Goal: Answer question/provide support

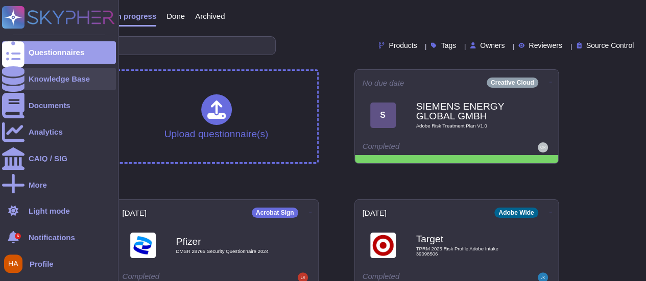
click at [45, 80] on div "Knowledge Base" at bounding box center [59, 79] width 61 height 8
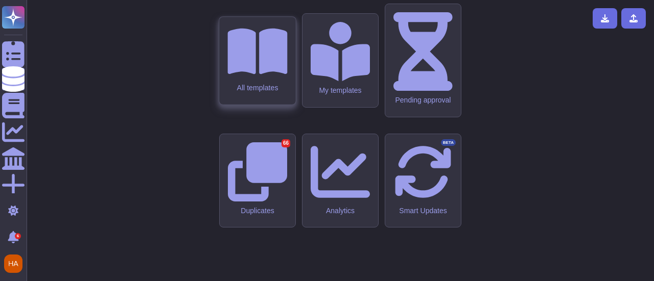
click at [248, 78] on icon at bounding box center [257, 51] width 60 height 53
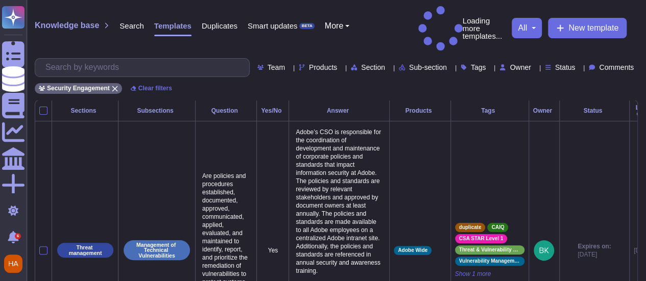
click at [230, 70] on div "Knowledge base Search Templates Duplicates Smart updates BETA More Loading more…" at bounding box center [337, 50] width 620 height 100
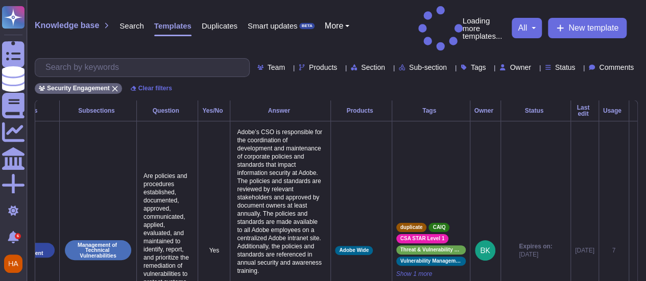
click at [617, 64] on span "Comments" at bounding box center [616, 67] width 35 height 7
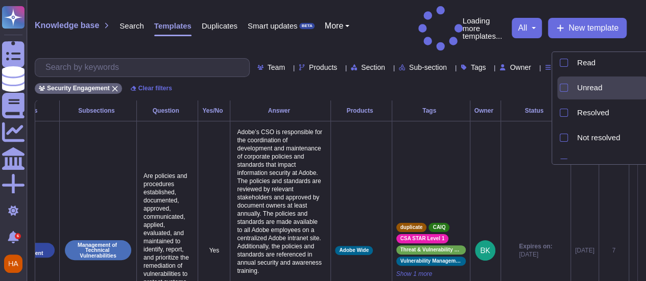
scroll to position [46, 0]
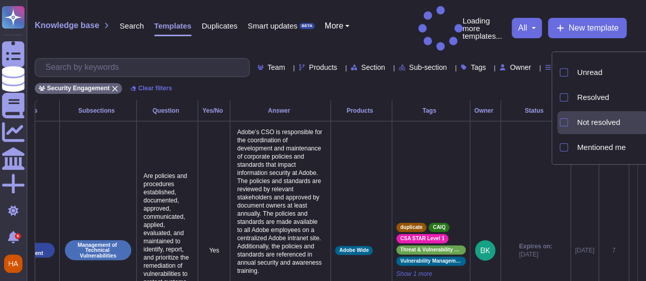
click at [604, 120] on span "Not resolved" at bounding box center [598, 122] width 43 height 9
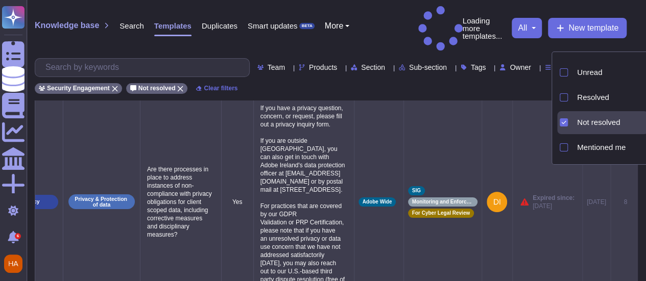
scroll to position [0, 0]
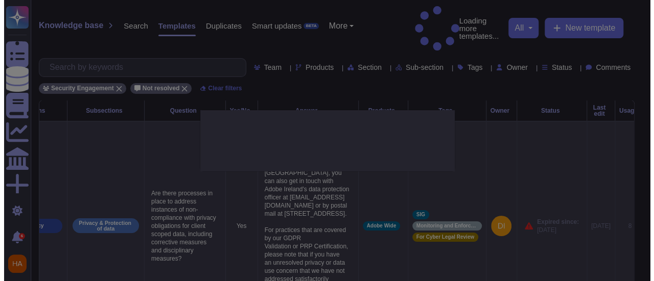
scroll to position [0, 55]
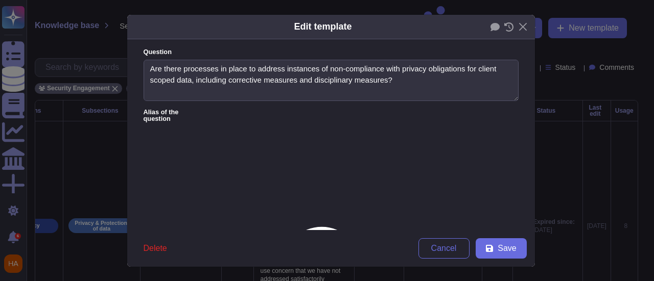
type textarea "Are there processes in place to address instances of non-compliance with privac…"
type textarea "If you have a privacy question, concern, or request, please fill out a privacy …"
click at [491, 26] on icon at bounding box center [494, 27] width 9 height 8
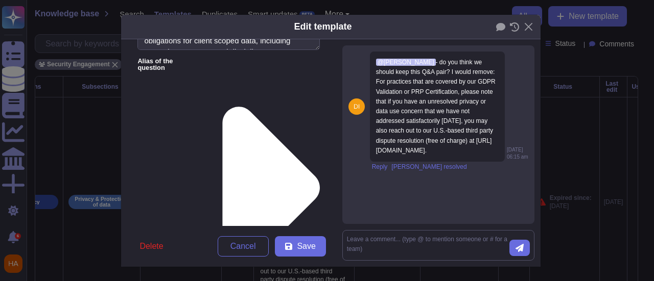
scroll to position [85, 0]
drag, startPoint x: 301, startPoint y: 134, endPoint x: 300, endPoint y: 221, distance: 87.3
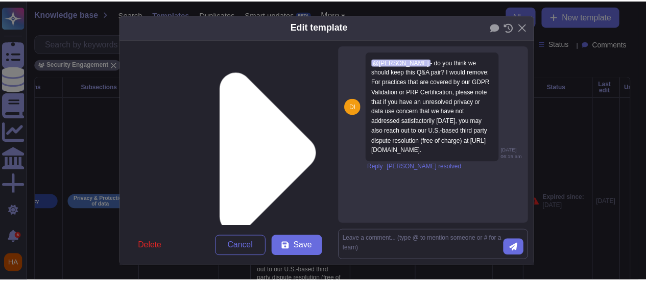
scroll to position [90, 0]
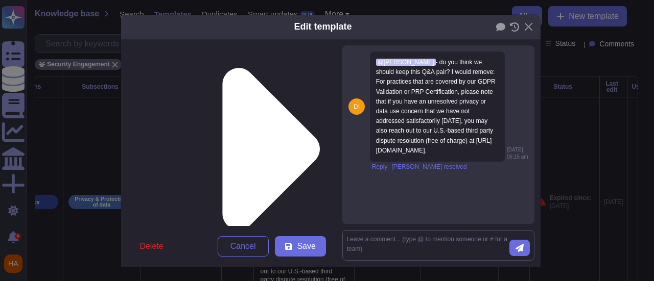
drag, startPoint x: 140, startPoint y: 120, endPoint x: 279, endPoint y: 176, distance: 150.5
click at [60, 127] on div "Edit template Question Are there processes in place to address instances of non…" at bounding box center [327, 140] width 654 height 281
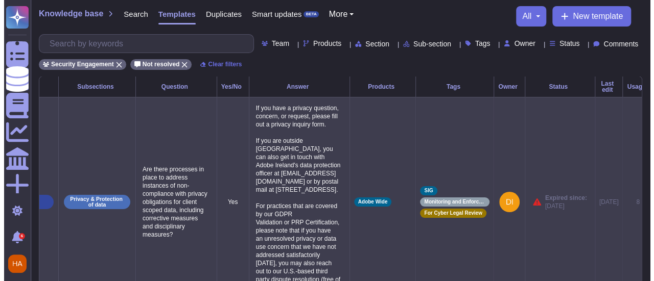
scroll to position [0, 72]
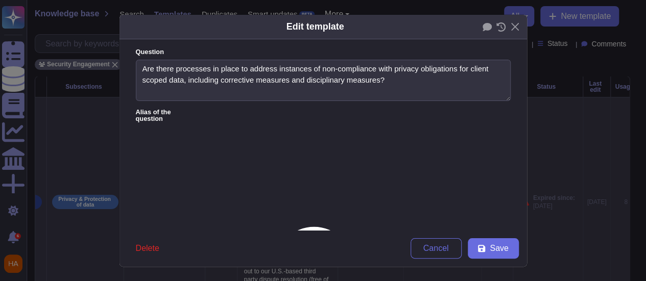
type textarea "Are there processes in place to address instances of non-compliance with privac…"
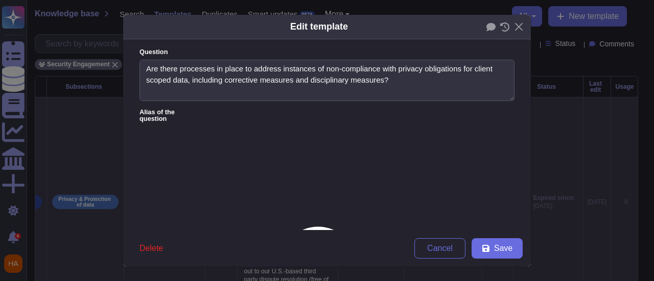
scroll to position [0, 71]
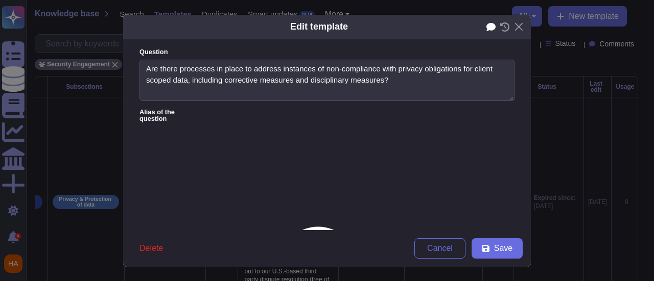
click at [486, 30] on icon at bounding box center [490, 27] width 9 height 8
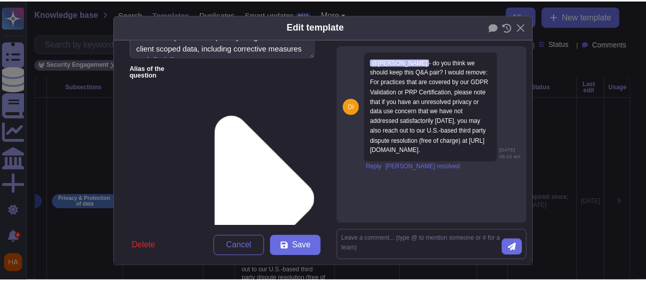
scroll to position [0, 0]
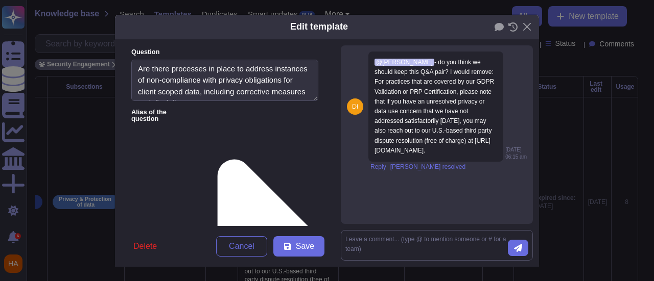
paste textarea "https://www.adobe.com/privacy/privacy-contact.html"
click at [296, 249] on span "Save" at bounding box center [305, 247] width 18 height 8
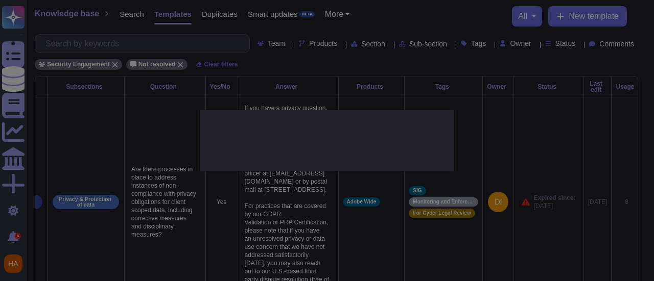
type textarea "If you have a privacy question, concern, or request, please fill out a privacy …"
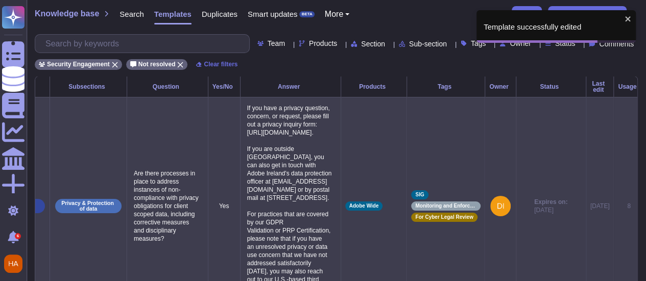
scroll to position [0, 72]
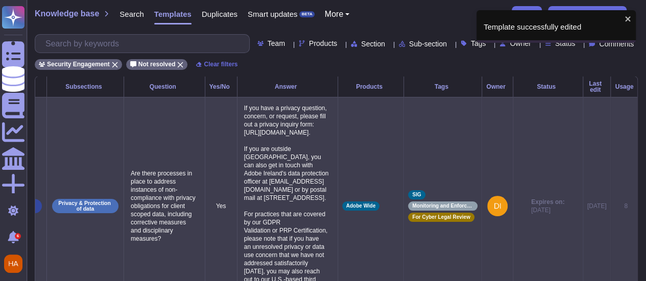
click at [645, 207] on icon at bounding box center [645, 207] width 0 height 0
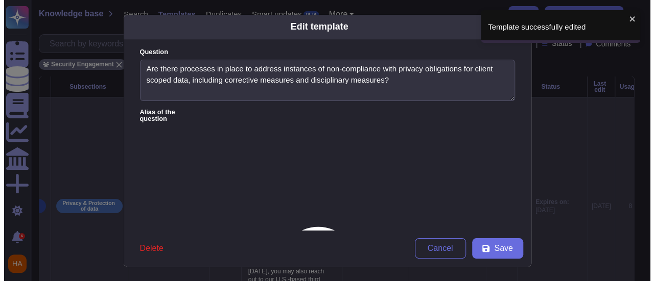
scroll to position [0, 71]
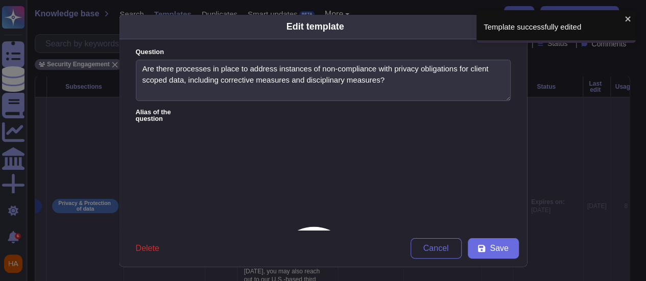
type textarea "Are there processes in place to address instances of non-compliance with privac…"
type textarea "If you have a privacy question, concern, or request, please fill out a privacy …"
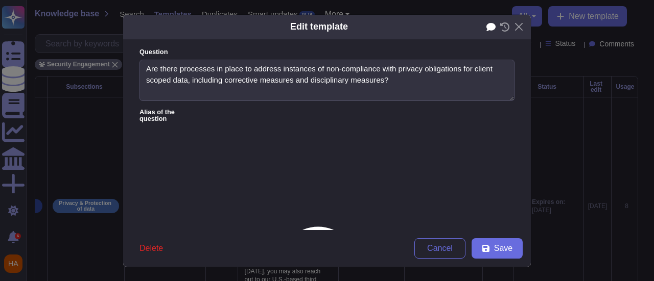
click at [490, 26] on icon at bounding box center [490, 27] width 9 height 8
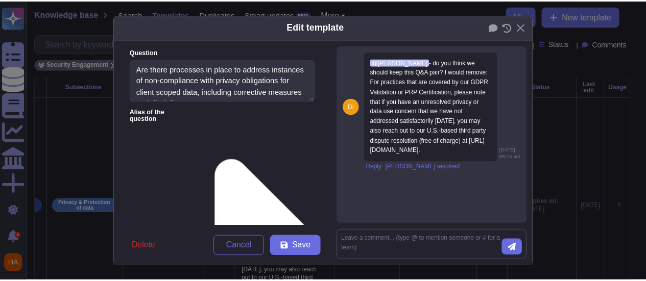
scroll to position [0, 0]
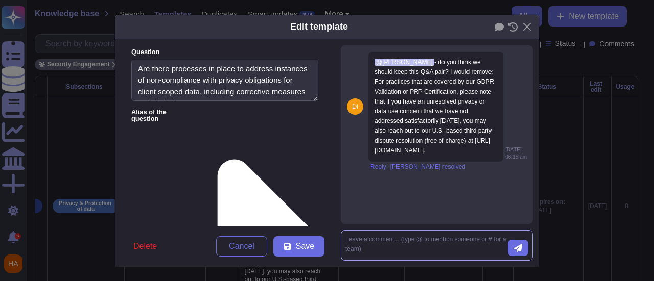
click at [421, 241] on textarea at bounding box center [426, 245] width 162 height 21
click at [455, 242] on textarea at bounding box center [426, 245] width 162 height 21
click at [519, 22] on button "Close" at bounding box center [527, 27] width 16 height 16
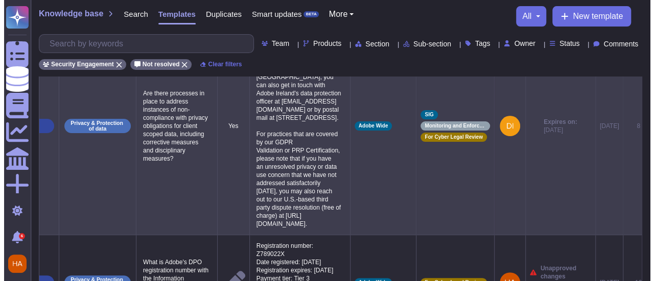
scroll to position [204, 0]
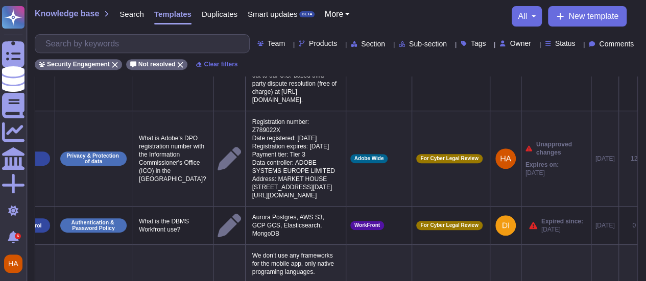
click at [652, 159] on icon at bounding box center [653, 159] width 0 height 0
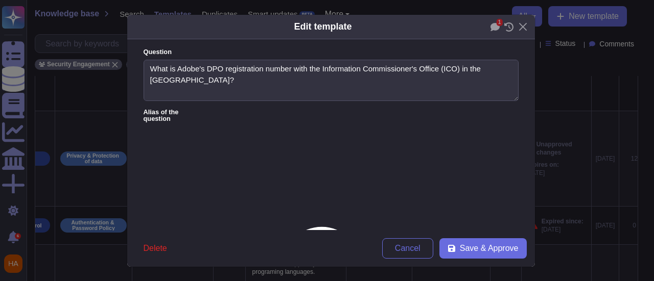
type textarea "What is Adobe's DPO registration number with the Information Commissioner's Off…"
type textarea "Registration number: Z789022X Date registered: 30 March 2005 Registration expir…"
click at [490, 27] on icon at bounding box center [494, 27] width 9 height 8
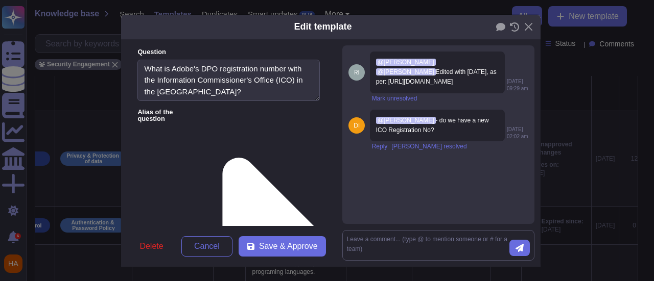
scroll to position [0, 0]
drag, startPoint x: 171, startPoint y: 77, endPoint x: 296, endPoint y: 79, distance: 125.7
click at [296, 79] on textarea "What is Adobe's DPO registration number with the Information Commissioner's Off…" at bounding box center [228, 81] width 182 height 42
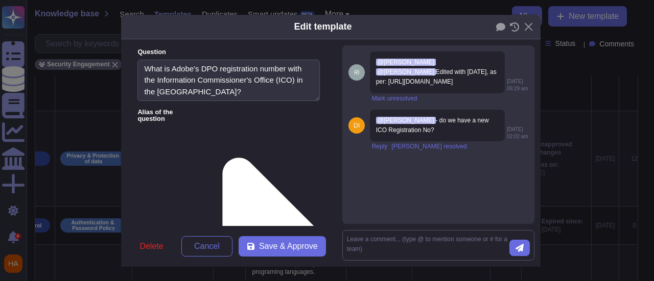
click at [397, 242] on textarea at bounding box center [428, 245] width 162 height 21
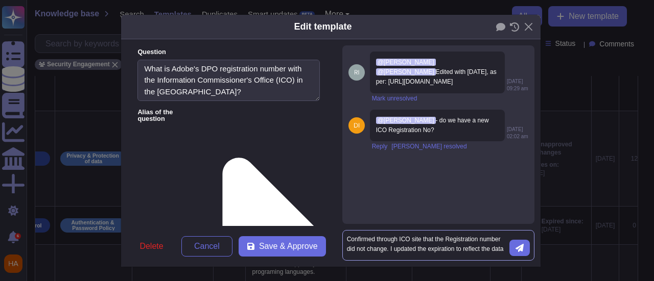
scroll to position [6, 0]
paste textarea "https://ico.org.uk/ESDWebPages/Entry/Z789022X"
click at [422, 244] on textarea "Confirmed through ICO site that the Registration number did not change. I updat…" at bounding box center [428, 244] width 162 height 25
paste textarea "https://ico.org.uk/ESDWebPages/Entry/Z789022X"
type textarea "Confirmed through ICO site that the Registration number did not change. I updat…"
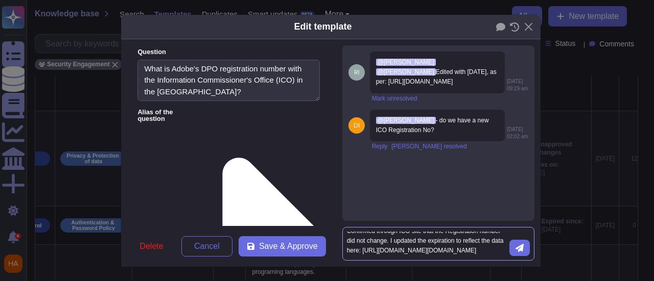
scroll to position [9, 0]
click at [524, 244] on icon "submit" at bounding box center [519, 248] width 8 height 8
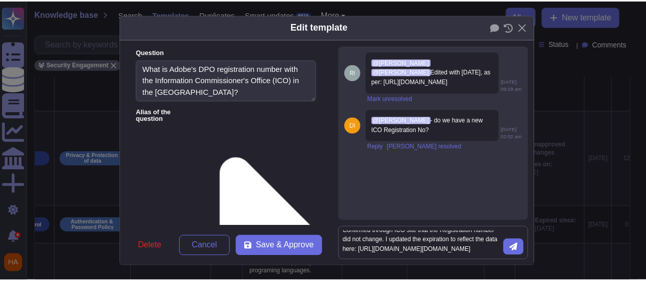
scroll to position [6, 0]
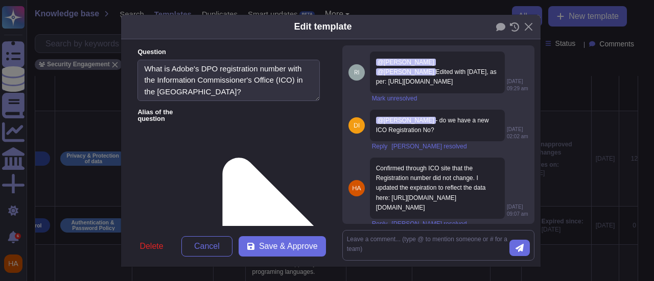
type textarea "Registration number: Z789022X Date registered: [DATE] Registration expires: [DA…"
click at [298, 245] on span "Save & Approve" at bounding box center [288, 247] width 59 height 8
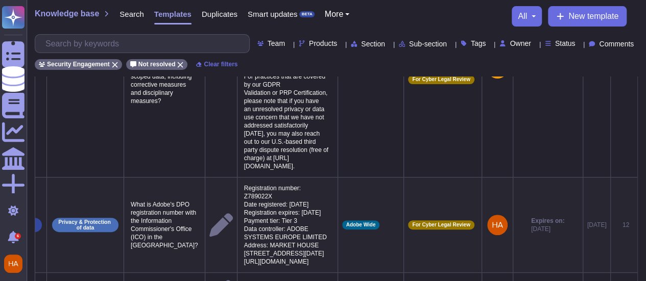
scroll to position [153, 0]
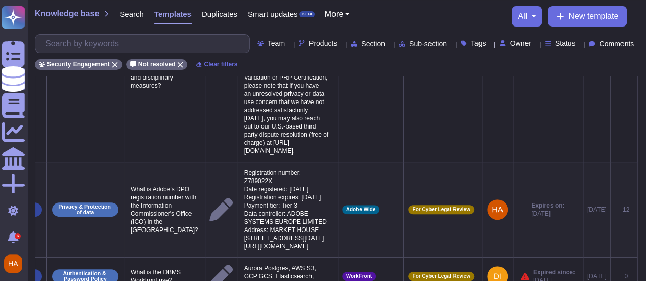
click at [645, 210] on icon at bounding box center [645, 210] width 0 height 0
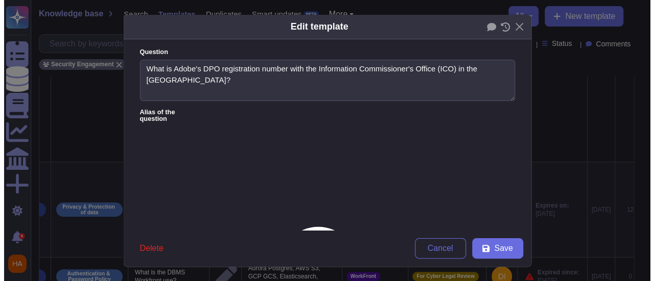
scroll to position [0, 71]
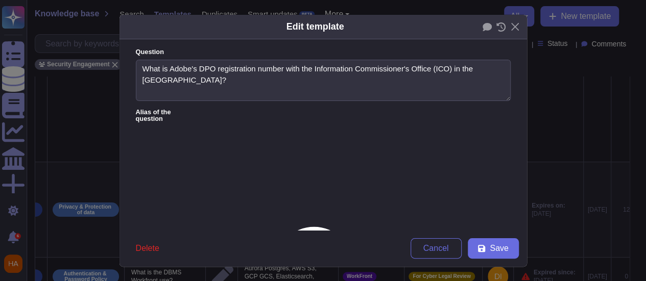
type textarea "What is Adobe's DPO registration number with the Information Commissioner's Off…"
type textarea "Registration number: Z789022X Date registered: [DATE] Registration expires: [DA…"
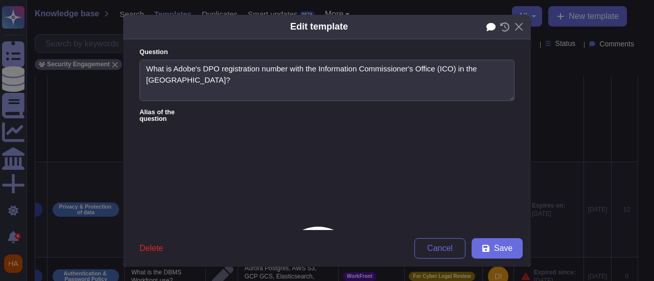
click at [489, 27] on icon at bounding box center [490, 27] width 9 height 8
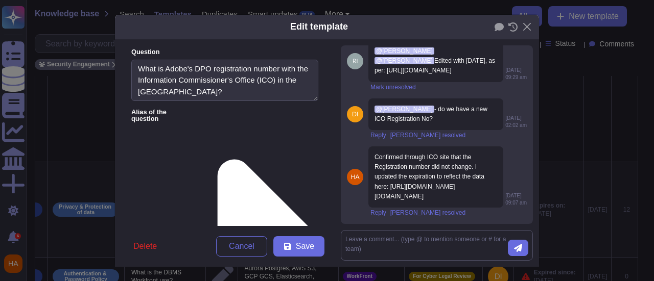
scroll to position [40, 0]
click at [406, 211] on span "[PERSON_NAME] resolved" at bounding box center [427, 213] width 75 height 6
click at [405, 132] on span "[PERSON_NAME] resolved" at bounding box center [427, 135] width 75 height 6
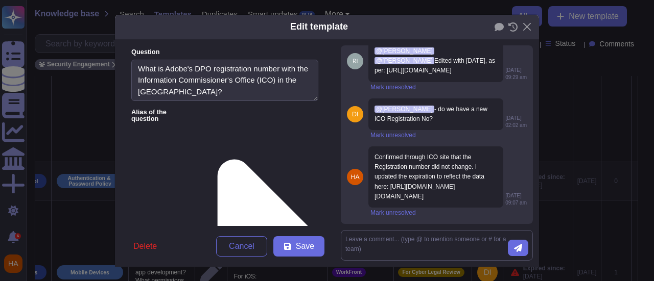
scroll to position [0, 0]
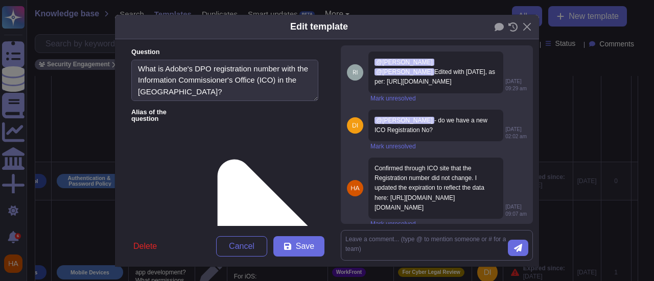
click at [387, 93] on div "@Louis Rush @Sean Haahr Edited with 29 March 2025, as per: https://ico.org.uk/E…" at bounding box center [435, 73] width 135 height 42
click at [387, 102] on span "Mark unresolved" at bounding box center [392, 99] width 45 height 6
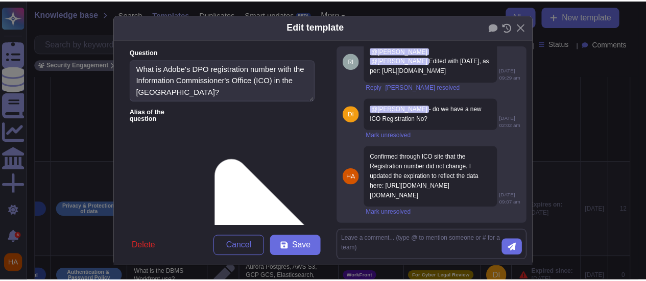
scroll to position [40, 0]
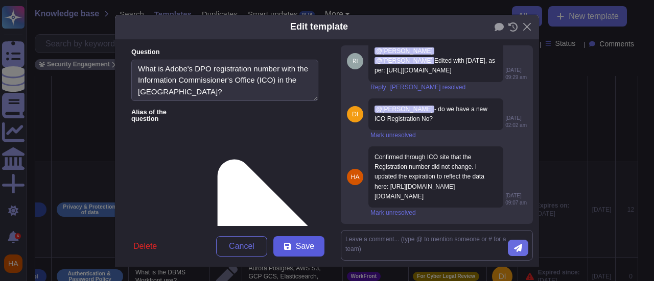
click at [296, 248] on span "Save" at bounding box center [305, 247] width 18 height 8
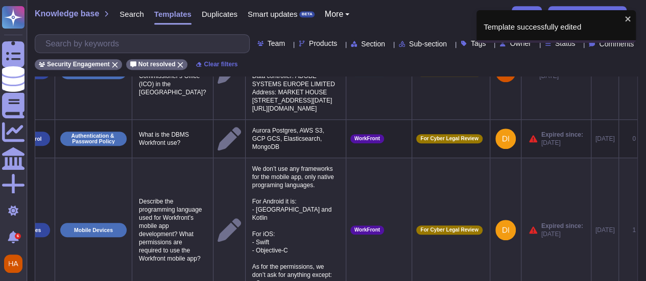
scroll to position [306, 0]
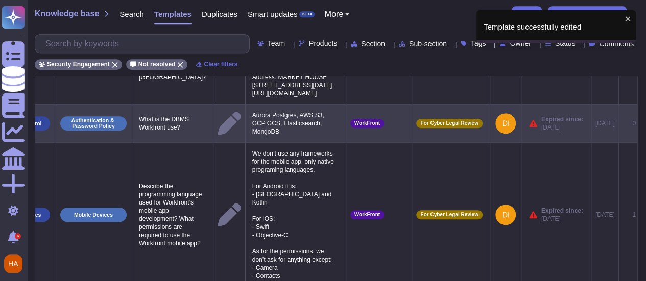
click at [652, 124] on icon at bounding box center [653, 124] width 0 height 0
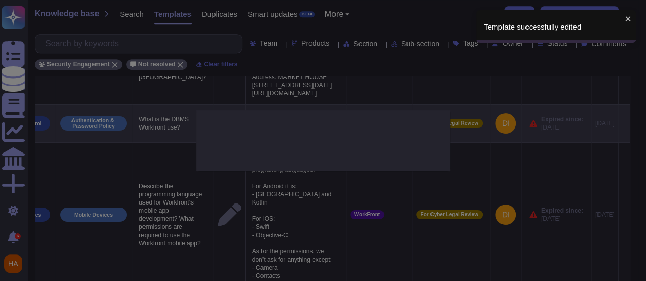
type textarea "What is the DBMS Workfront use?"
type textarea "Aurora Postgres, AWS S3, GCP GCS, Elasticsearch, MongoDB"
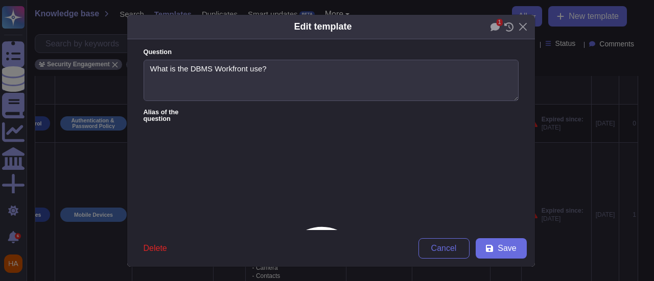
type textarea "What is the DBMS Workfront use?"
type textarea "Aurora Postgres, AWS S3, GCP GCS, Elasticsearch, MongoDB"
click at [497, 25] on div "1" at bounding box center [501, 26] width 23 height 9
click at [495, 29] on icon at bounding box center [494, 26] width 9 height 9
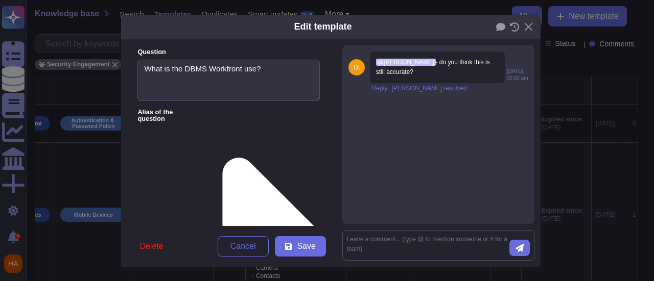
click at [561, 181] on div "Edit template Question What is the DBMS Workfront use? Alias of the question An…" at bounding box center [327, 140] width 654 height 281
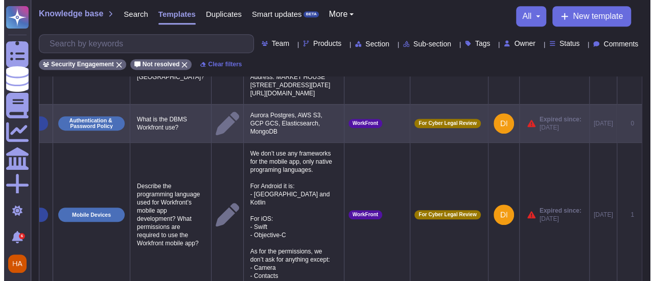
scroll to position [0, 72]
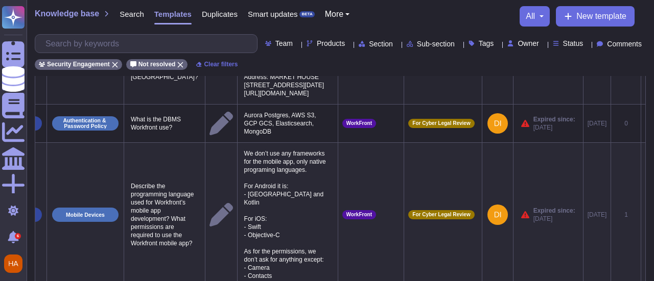
scroll to position [0, 71]
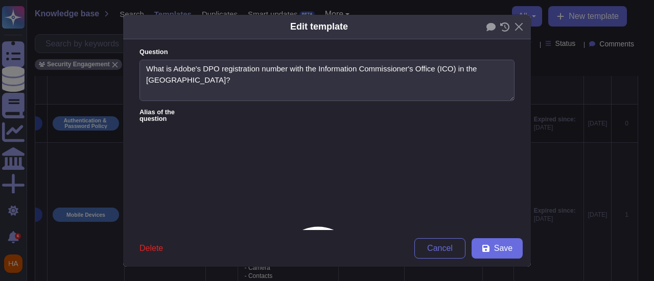
type textarea "What is Adobe's DPO registration number with the Information Commissioner's Off…"
type textarea "Registration number: Z789022X Date registered: [DATE] Registration expires: [DA…"
click at [489, 26] on icon at bounding box center [490, 27] width 9 height 8
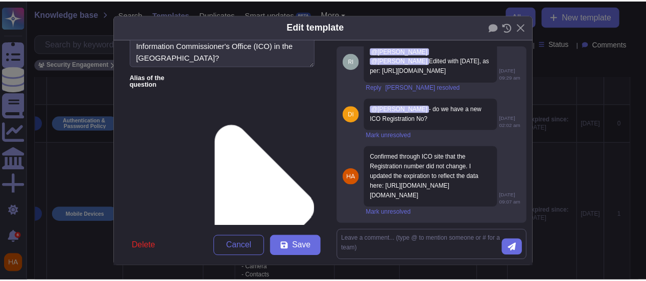
scroll to position [51, 0]
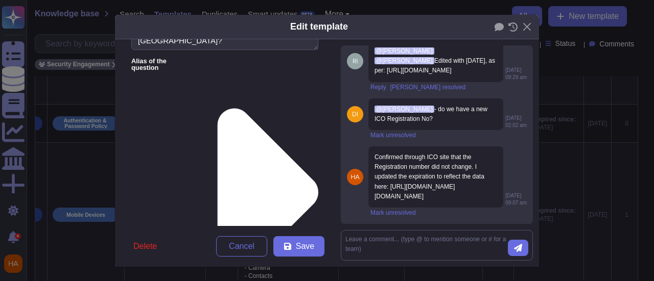
click at [561, 164] on div "Edit template Question What is Adobe's DPO registration number with the Informa…" at bounding box center [327, 140] width 654 height 281
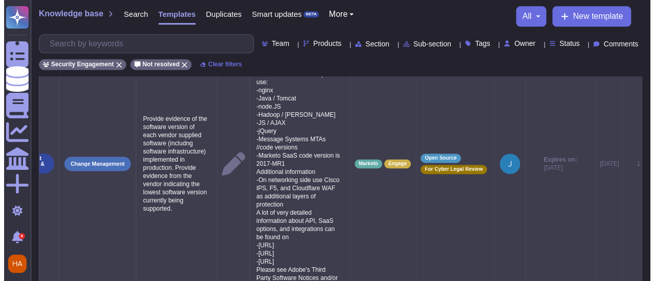
scroll to position [613, 0]
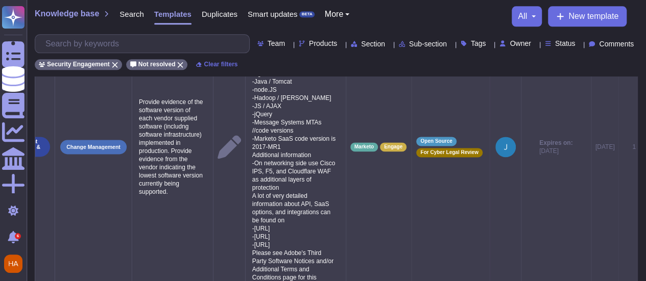
click at [652, 148] on icon at bounding box center [653, 148] width 0 height 0
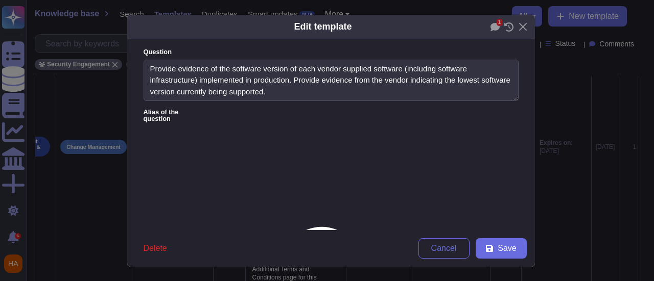
type textarea "Provide evidence of the software version of each vendor supplied software (incl…"
type textarea "We do not share detailed information about OS and application versions, but we …"
click at [490, 28] on icon at bounding box center [494, 26] width 9 height 9
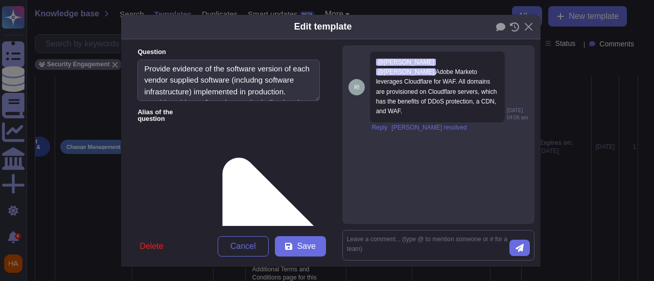
scroll to position [0, 0]
drag, startPoint x: 305, startPoint y: 182, endPoint x: 302, endPoint y: 199, distance: 17.1
click at [300, 214] on form "Question Provide evidence of the software version of each vendor supplied softw…" at bounding box center [228, 132] width 215 height 187
drag, startPoint x: 302, startPoint y: 182, endPoint x: 300, endPoint y: 231, distance: 49.1
click at [300, 231] on div "Question Provide evidence of the software version of each vendor supplied softw…" at bounding box center [228, 153] width 215 height 228
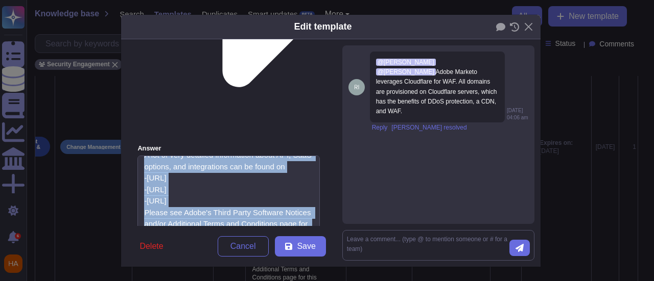
scroll to position [255, 0]
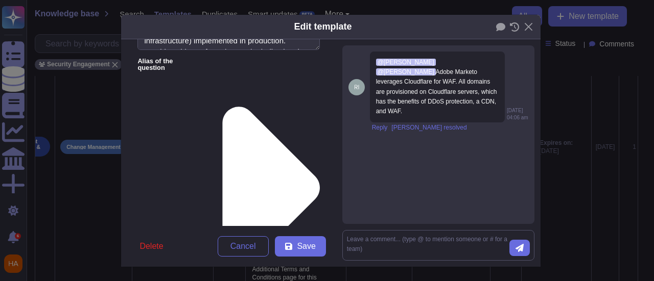
scroll to position [148, 0]
click at [412, 233] on form at bounding box center [438, 245] width 192 height 31
click at [413, 241] on textarea at bounding box center [428, 245] width 162 height 21
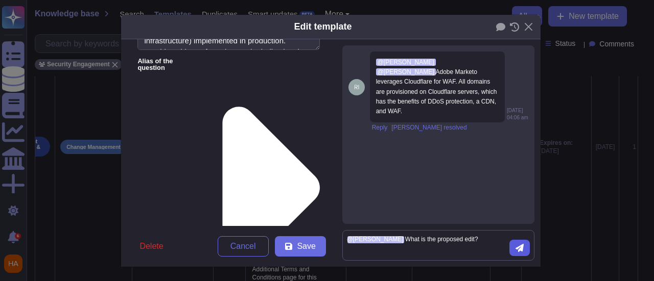
type textarea "@George-Cristian Rizopol What is the proposed edit?"
click at [520, 249] on button "submit" at bounding box center [519, 248] width 20 height 16
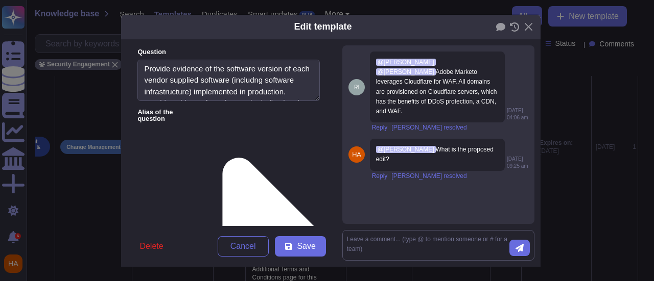
scroll to position [153, 0]
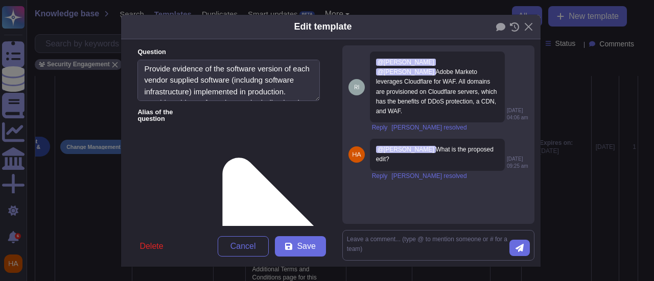
drag, startPoint x: 180, startPoint y: 198, endPoint x: 134, endPoint y: 189, distance: 47.2
click at [134, 189] on form "Question Provide evidence of the software version of each vendor supplied softw…" at bounding box center [228, 132] width 215 height 187
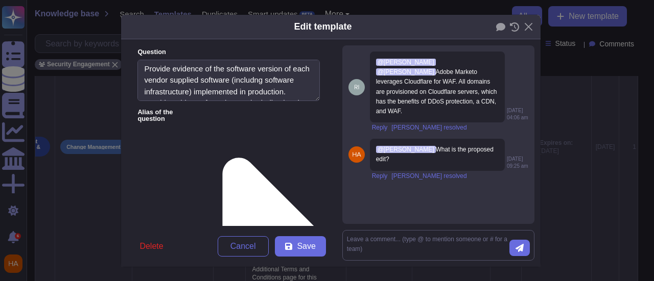
click at [597, 196] on div "Edit template Question Provide evidence of the software version of each vendor …" at bounding box center [327, 140] width 654 height 281
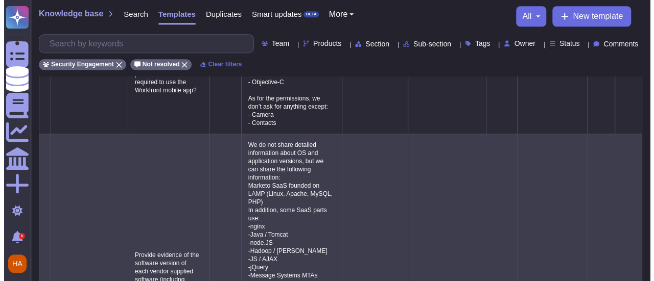
scroll to position [460, 0]
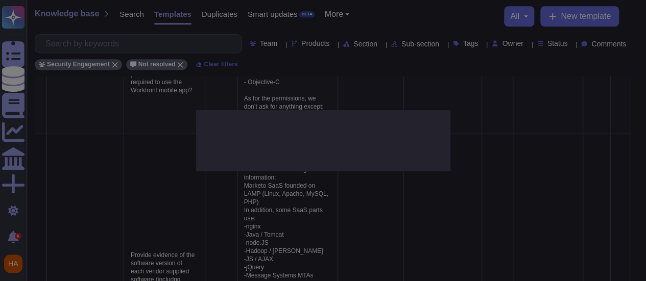
type textarea "Describe the programming language used for Workfront’s mobile app development? …"
type textarea "We don’t use any frameworks for the mobile app, only native programing language…"
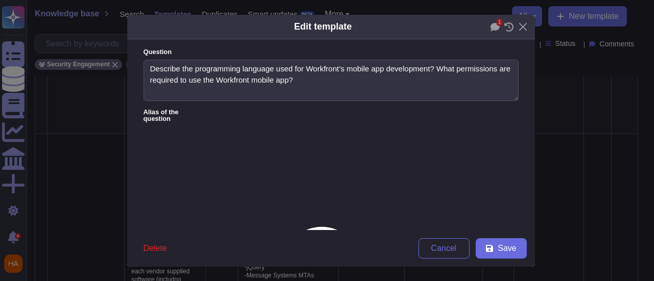
type textarea "Describe the programming language used for Workfront’s mobile app development? …"
type textarea "We don’t use any frameworks for the mobile app, only native programing language…"
click at [486, 25] on div "Edit template 1" at bounding box center [331, 27] width 408 height 25
click at [491, 24] on icon at bounding box center [494, 27] width 9 height 8
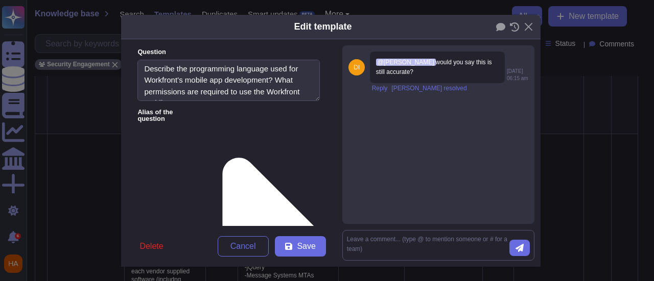
click at [566, 149] on div "Edit template Question Describe the programming language used for Workfront’s m…" at bounding box center [327, 140] width 654 height 281
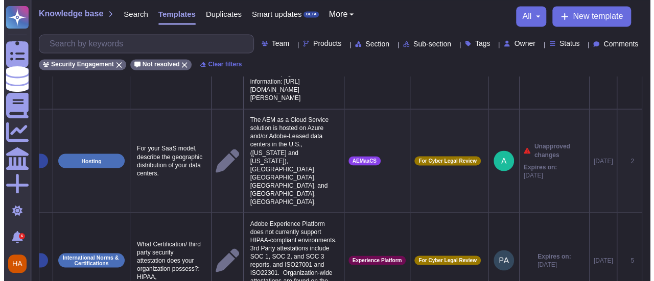
scroll to position [0, 72]
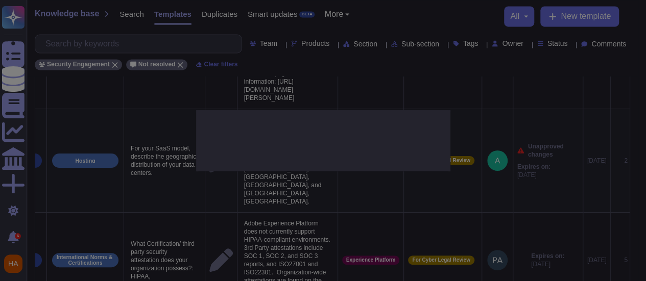
type textarea "For your SaaS model, describe the geographic distribution of your data centers."
type textarea "The AEM as a Cloud Service solution is hosted on Azure and/or Adobe-Leased data…"
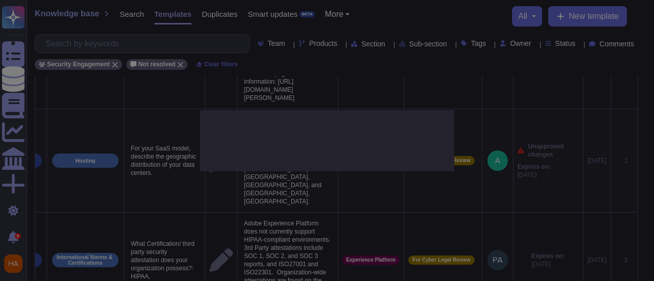
scroll to position [0, 71]
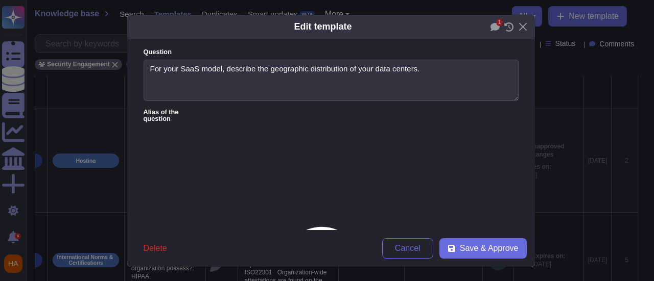
type textarea "For your SaaS model, describe the geographic distribution of your data centers."
click at [492, 27] on icon at bounding box center [494, 27] width 9 height 8
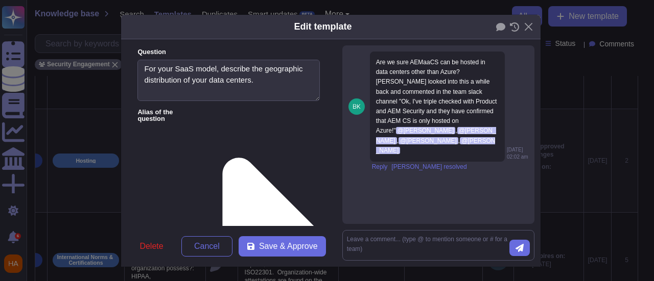
scroll to position [34, 0]
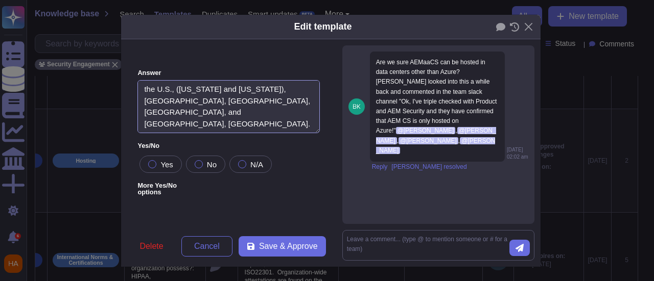
drag, startPoint x: 199, startPoint y: 155, endPoint x: 362, endPoint y: 246, distance: 186.6
click at [362, 246] on div "Question For your SaaS model, describe the geographic distribution of your data…" at bounding box center [330, 153] width 419 height 228
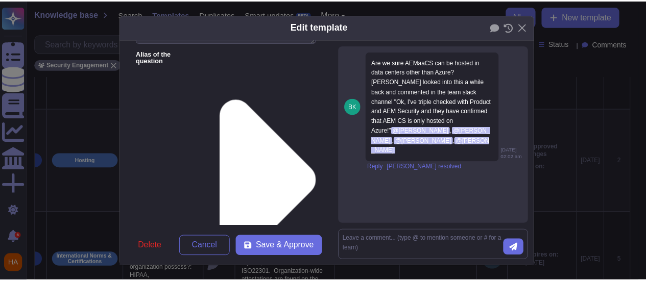
scroll to position [0, 0]
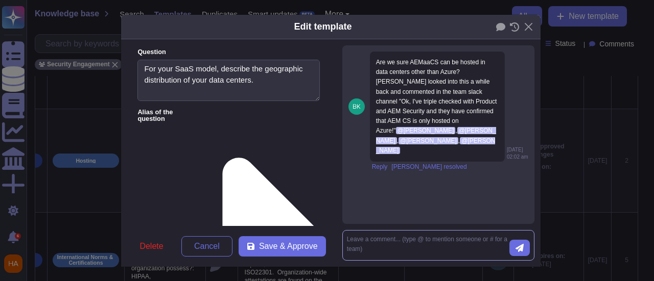
type textarea "The AEM as a Cloud Service solution is hosted on Azure."
click at [393, 239] on textarea at bounding box center [428, 245] width 162 height 21
type textarea "Updated."
type textarea "The AEM as a Cloud Service solution is hosted on Azure and AWS."
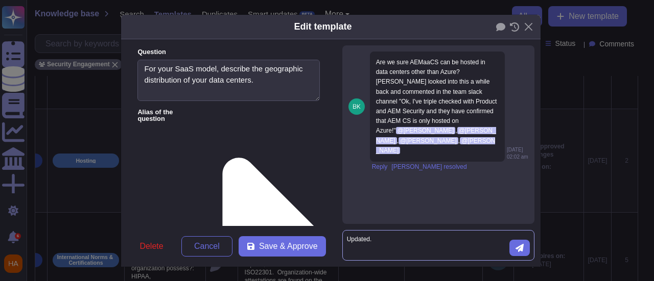
click at [415, 245] on textarea "Updated." at bounding box center [428, 245] width 162 height 21
type textarea "Updated to reflect the scope outlined in the SOC 2."
click at [515, 248] on icon "submit" at bounding box center [519, 248] width 8 height 8
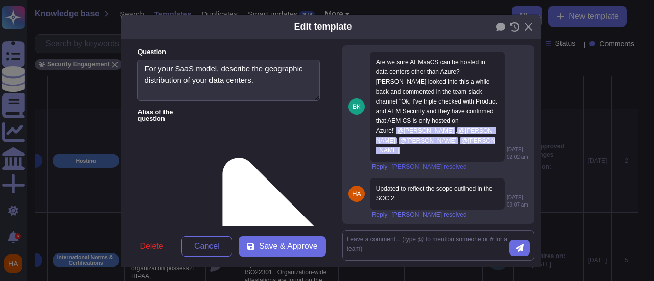
click at [420, 167] on span "[PERSON_NAME] resolved" at bounding box center [428, 167] width 75 height 6
click at [411, 215] on span "[PERSON_NAME] resolved" at bounding box center [428, 215] width 75 height 6
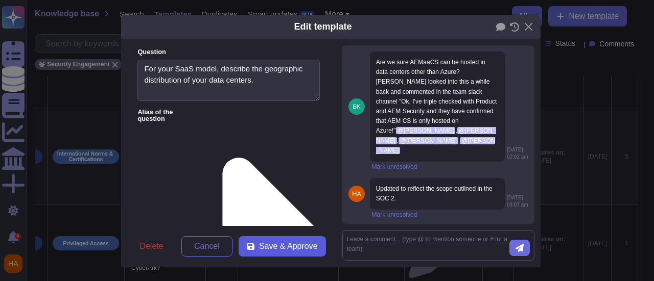
click at [287, 251] on span "Save & Approve" at bounding box center [288, 247] width 59 height 8
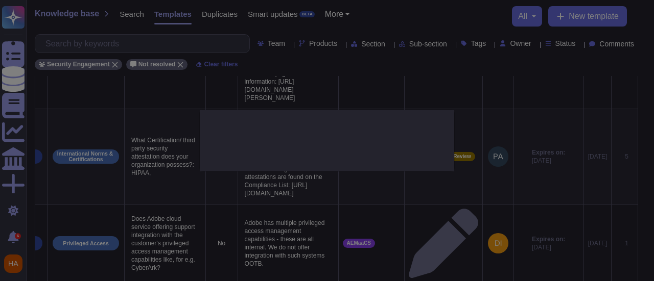
type textarea "The AEM as a Cloud Service solution is hosted on Azure and/or Adobe-Leased data…"
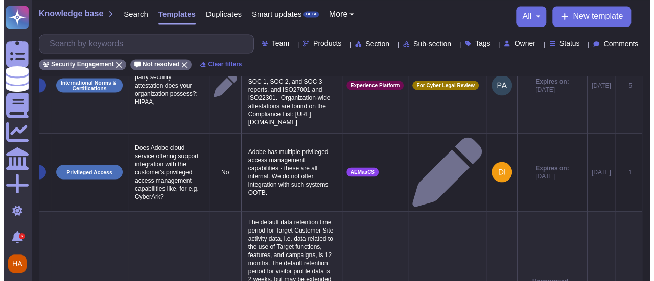
scroll to position [845, 0]
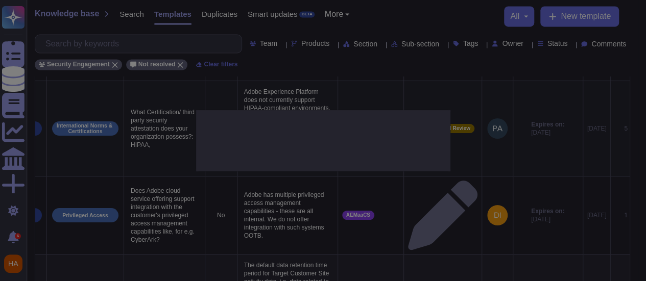
type textarea "What Certification/ third party security attestation does your organization pos…"
type textarea "Adobe Experience Platform does not currently support HIPAA-compliant environmen…"
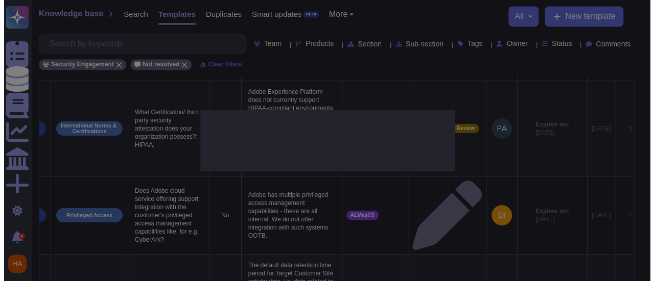
scroll to position [0, 71]
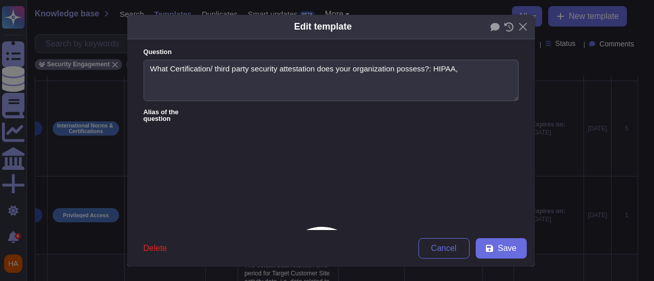
type textarea "What Certification/ third party security attestation does your organization pos…"
click at [493, 28] on icon at bounding box center [494, 27] width 9 height 8
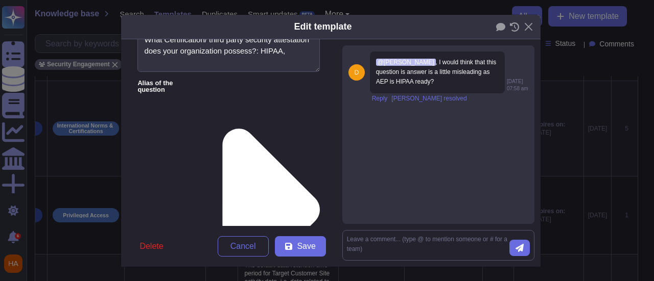
scroll to position [0, 0]
drag, startPoint x: 215, startPoint y: 153, endPoint x: 140, endPoint y: 141, distance: 75.4
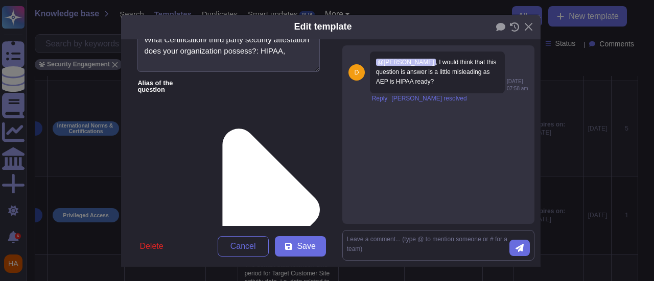
scroll to position [0, 0]
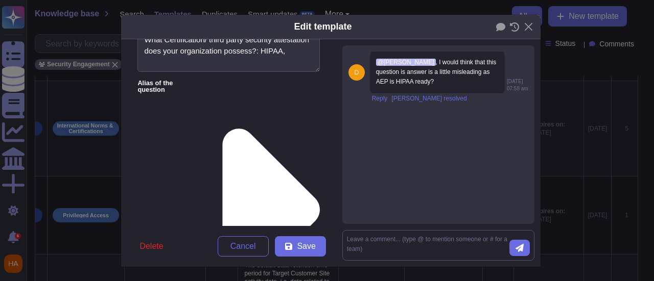
type textarea "Adobe Experience Platform does not currently support HIPAA-compliant environmen…"
click at [403, 245] on textarea at bounding box center [428, 245] width 162 height 21
type textarea "Updated with Clarifications."
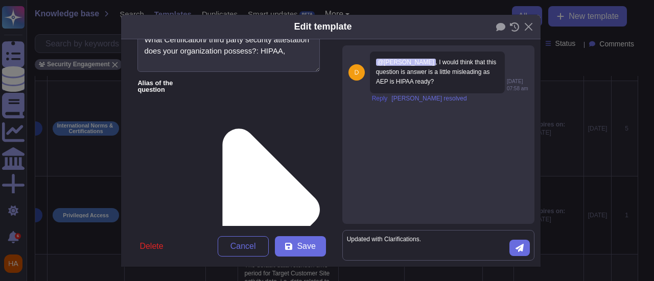
click at [379, 98] on span "Reply" at bounding box center [380, 99] width 16 height 6
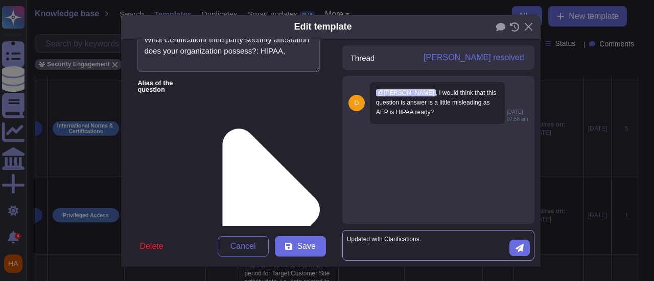
click at [439, 240] on textarea "Updated with Clarifications." at bounding box center [428, 245] width 162 height 21
click at [515, 250] on icon "submit" at bounding box center [519, 248] width 8 height 8
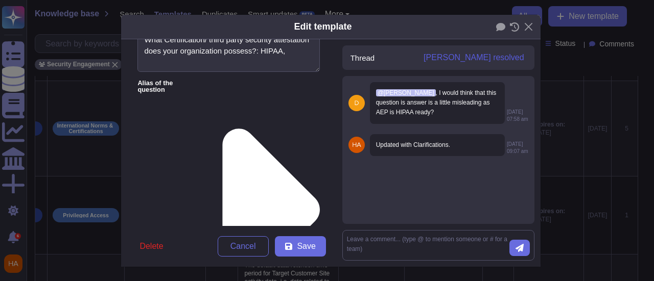
click at [471, 57] on span "[PERSON_NAME] resolved" at bounding box center [473, 58] width 101 height 8
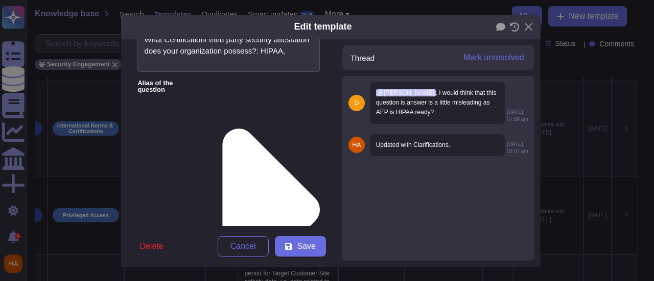
click at [346, 91] on icon at bounding box center [460, 189] width 229 height 196
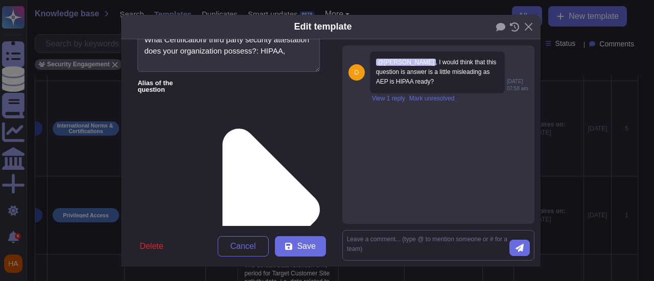
drag, startPoint x: 156, startPoint y: 147, endPoint x: 238, endPoint y: 114, distance: 88.0
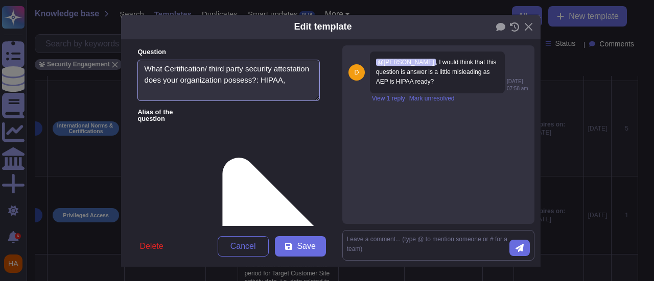
click at [279, 92] on textarea "What Certification/ third party security attestation does your organization pos…" at bounding box center [228, 81] width 182 height 42
click at [222, 158] on icon at bounding box center [270, 239] width 97 height 162
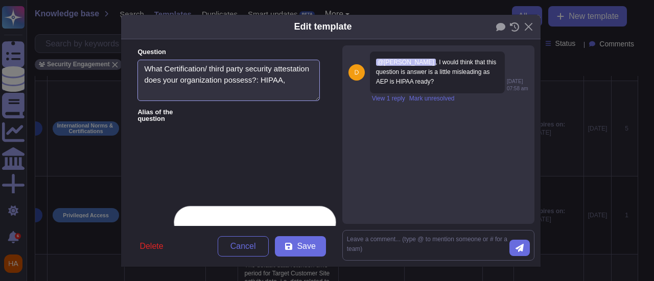
click at [224, 91] on textarea "What Certification/ third party security attestation does your organization pos…" at bounding box center [228, 81] width 182 height 42
click at [284, 246] on icon at bounding box center [288, 247] width 8 height 8
type textarea "Adobe Experience Platform does not currently support HIPAA-compliant environmen…"
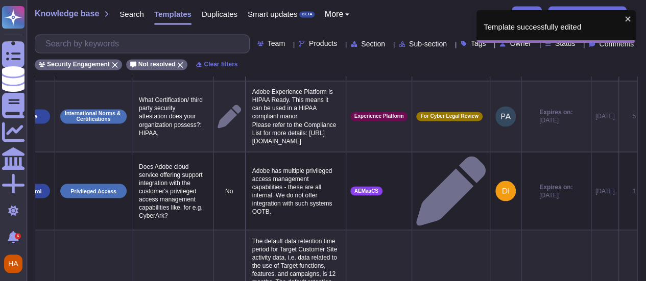
scroll to position [0, 72]
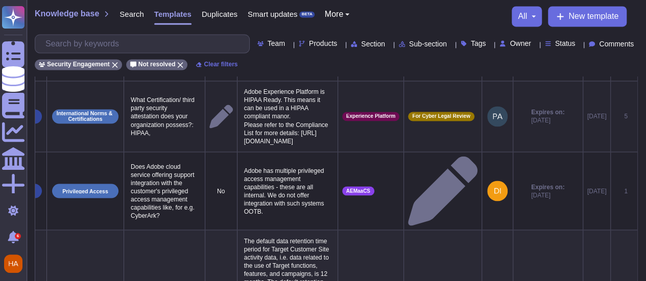
drag, startPoint x: 555, startPoint y: 146, endPoint x: 546, endPoint y: 178, distance: 33.2
click at [546, 152] on td "Expires on: 2026-03-19" at bounding box center [548, 116] width 70 height 71
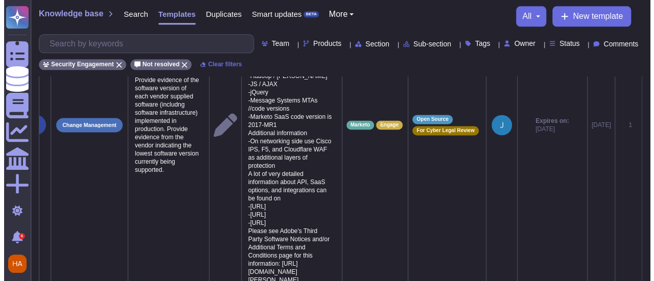
scroll to position [624, 0]
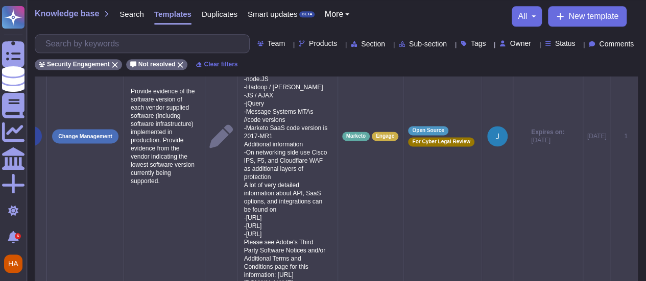
click at [645, 137] on icon at bounding box center [645, 137] width 0 height 0
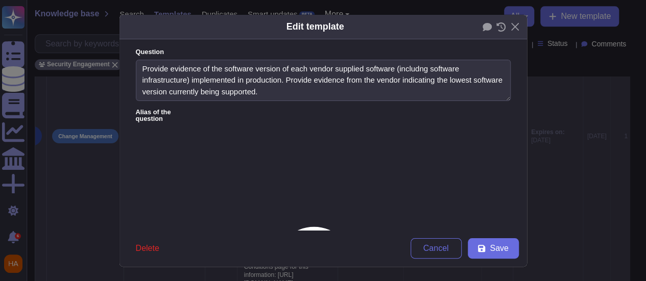
type textarea "Provide evidence of the software version of each vendor supplied software (incl…"
type textarea "We do not share detailed information about OS and application versions, but we …"
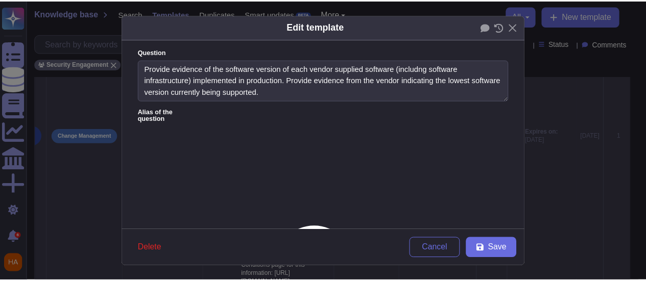
scroll to position [0, 71]
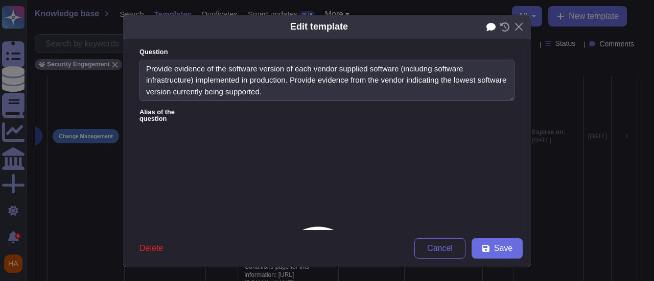
click at [489, 23] on icon at bounding box center [490, 27] width 9 height 8
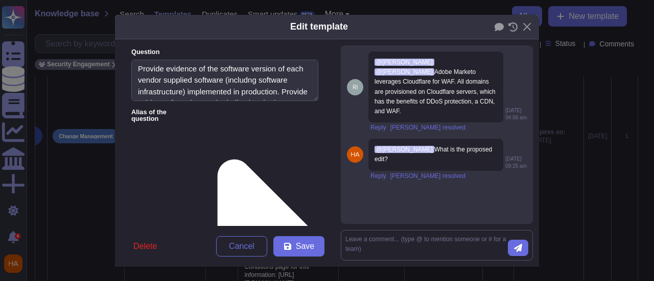
click at [553, 151] on div "Edit template Question Provide evidence of the software version of each vendor …" at bounding box center [327, 140] width 654 height 281
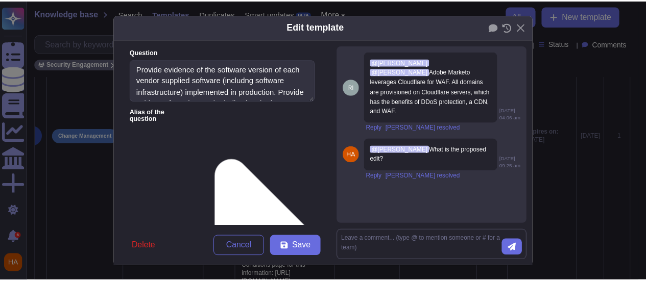
scroll to position [0, 63]
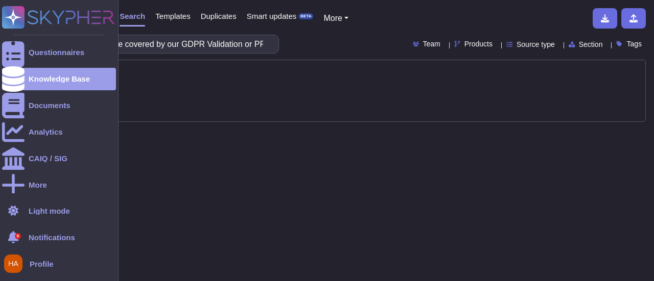
drag, startPoint x: 75, startPoint y: 44, endPoint x: 0, endPoint y: 34, distance: 75.3
click at [0, 34] on div "Questionnaires Knowledge Base Documents Analytics CAIQ / SIG More Light mode 6 …" at bounding box center [327, 140] width 654 height 281
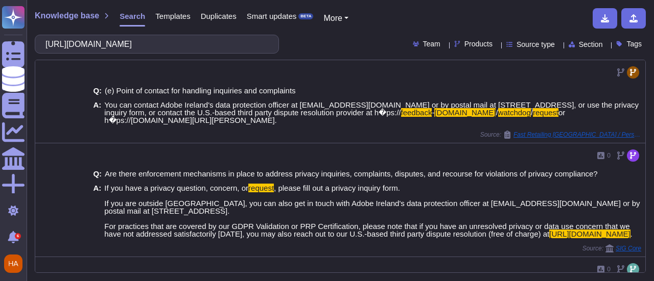
type input "https://feedback-form.truste.com/watchdog/request"
click at [167, 17] on span "Templates" at bounding box center [172, 16] width 35 height 8
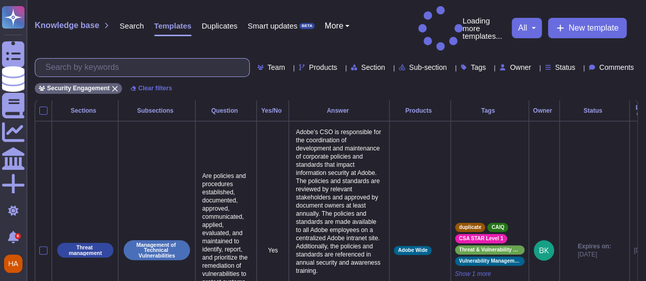
click at [150, 59] on input "text" at bounding box center [144, 68] width 209 height 18
paste input "For practices that are covered by our GDPR Validation or PRP Certification, ple…"
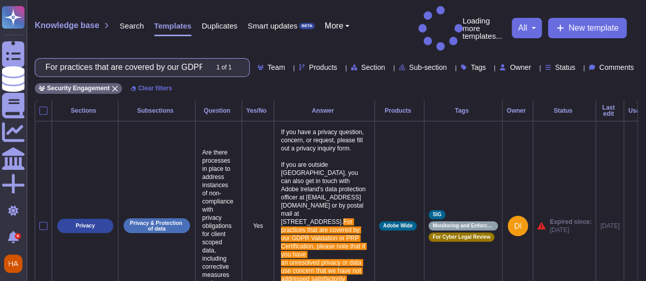
scroll to position [0, 1092]
click at [59, 59] on input "For practices that are covered by our GDPR Validation or PRP Certification, ple…" at bounding box center [123, 68] width 167 height 18
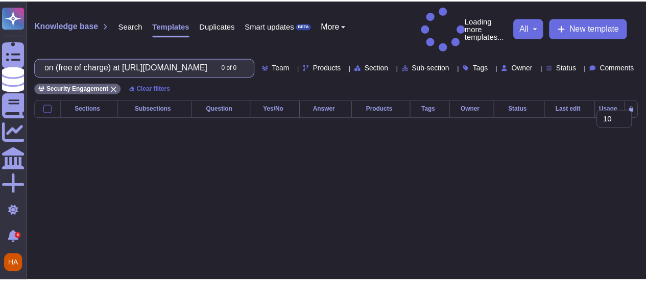
scroll to position [0, 1093]
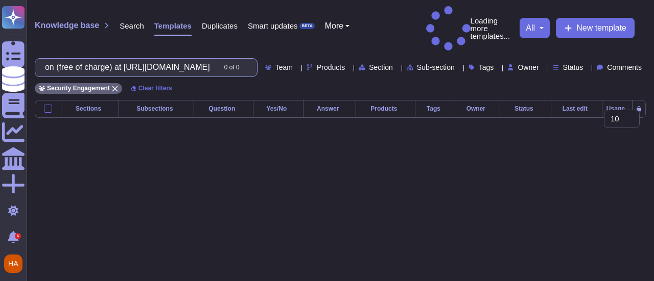
click at [99, 59] on input "For practices that are covered by our GDPR Validation or PRP Certification, ple…" at bounding box center [127, 68] width 175 height 18
click at [100, 59] on input "For practices that are covered by our GDPR Validation or PRP Certification, ple…" at bounding box center [127, 68] width 175 height 18
paste input "e.com/watchdog/request."
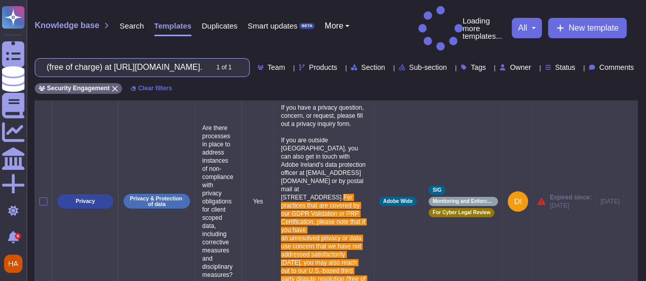
scroll to position [0, 0]
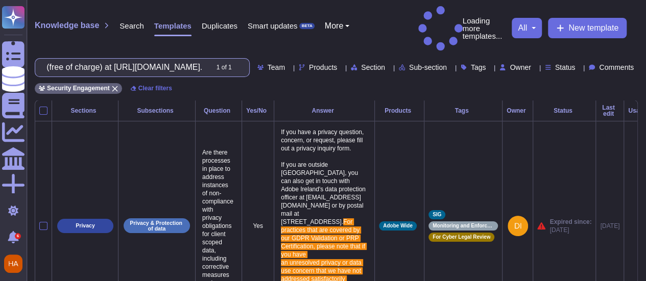
click at [110, 59] on input "For practices that are covered by our GDPR Validation or PRP Certification, ple…" at bounding box center [123, 68] width 167 height 18
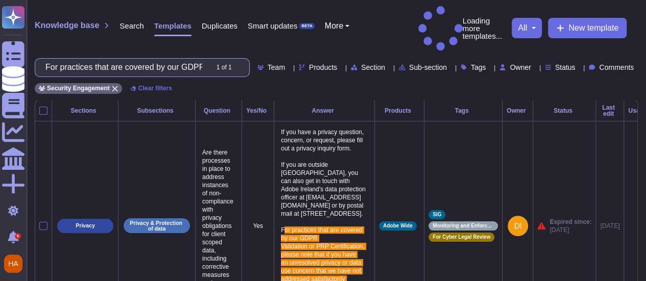
click at [133, 59] on input "For practices that are covered by our GDPR Validation or PRP Certification, ple…" at bounding box center [123, 68] width 167 height 18
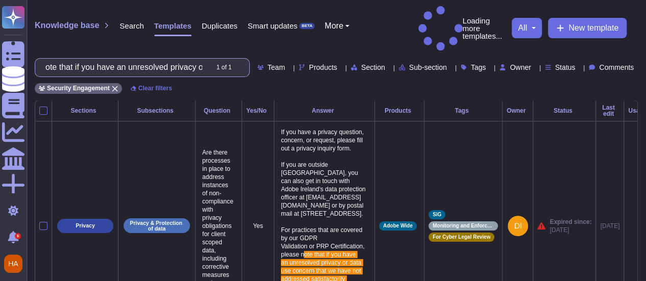
click at [146, 59] on input "ote that if you have an unresolved privacy or data use concern that we have not…" at bounding box center [123, 68] width 167 height 18
click at [147, 59] on input "resolved privacy or data use concern that we have not addressed satisfactorily …" at bounding box center [123, 68] width 167 height 18
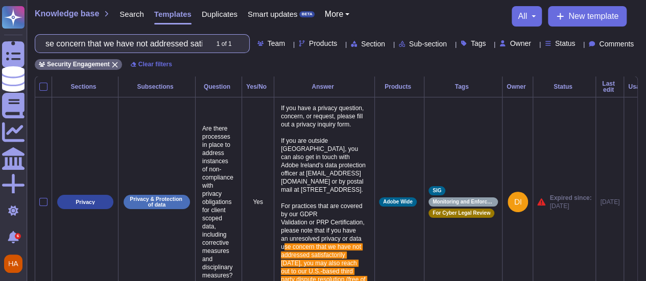
click at [148, 45] on input "se concern that we have not addressed satisfactorily within 30 days, you may al…" at bounding box center [123, 44] width 167 height 18
click at [147, 41] on input "ot addressed satisfactorily within 30 days, you may also reach out to our U.S.-…" at bounding box center [123, 44] width 167 height 18
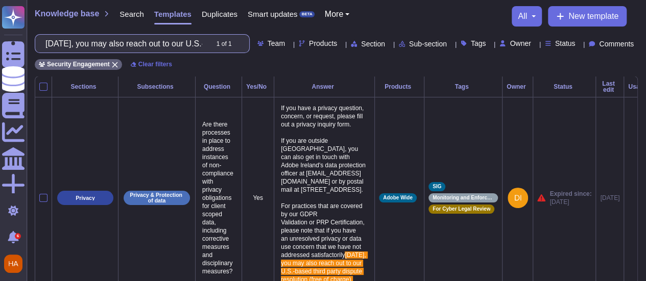
click at [143, 45] on input "within 30 days, you may also reach out to our U.S.-based third party dispute re…" at bounding box center [123, 44] width 167 height 18
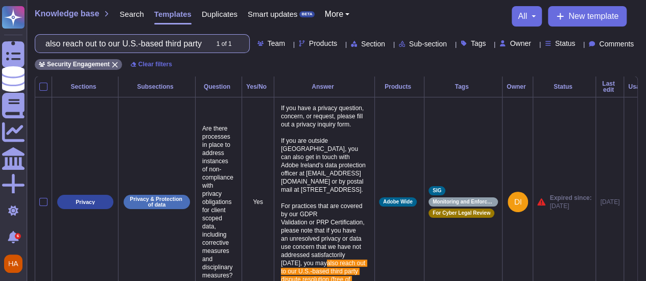
click at [142, 43] on input "also reach out to our U.S.-based third party dispute resolution (free of charge…" at bounding box center [123, 44] width 167 height 18
click at [146, 45] on input ".-based third party dispute resolution (free of charge) at https://feedback-for…" at bounding box center [123, 44] width 167 height 18
click at [146, 43] on input "e resolution (free of charge) at https://feedback-form.truste.com/watchdog/requ…" at bounding box center [123, 44] width 167 height 18
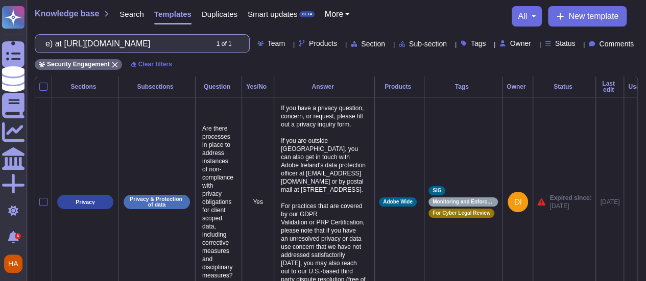
click at [72, 44] on input "e) at https://feedback-form.truste.com/watchdog/request" at bounding box center [123, 44] width 167 height 18
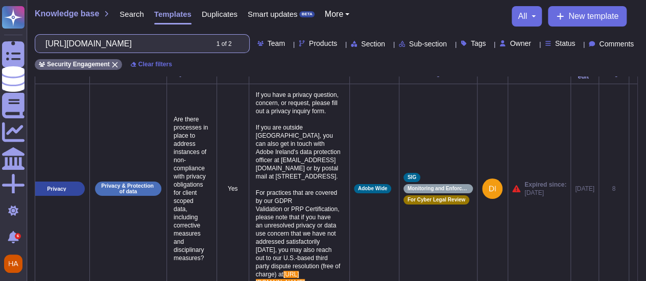
scroll to position [64, 0]
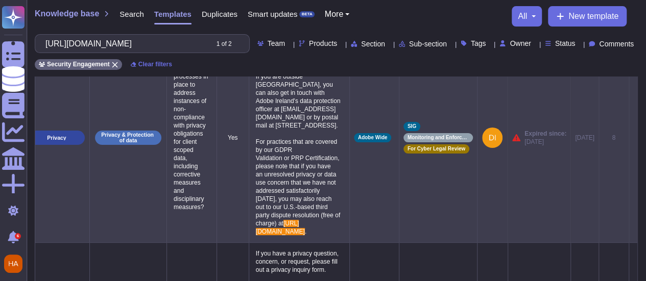
type input "https://feedback-form.truste.com/watchdog/request"
click at [369, 224] on td "Adobe Wide" at bounding box center [374, 138] width 50 height 210
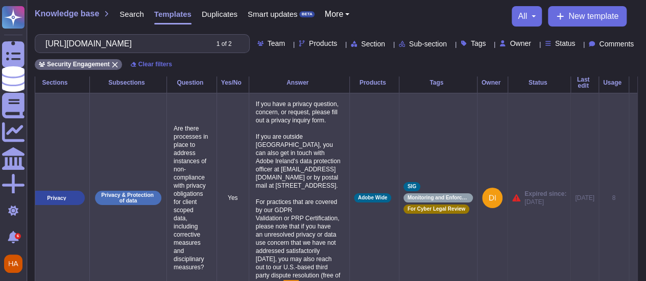
scroll to position [0, 0]
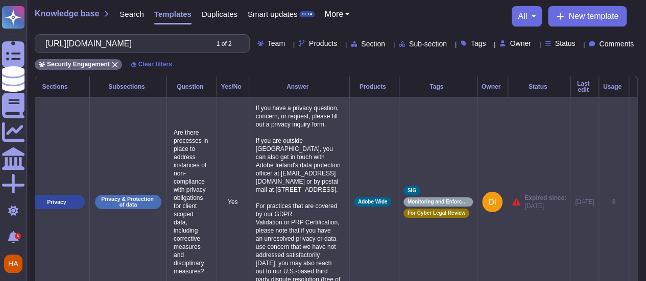
click at [439, 183] on td "SIG Monitoring and Enforcement For Cyber Legal Review" at bounding box center [438, 202] width 78 height 210
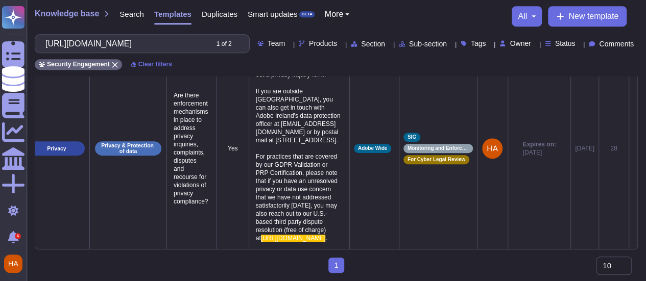
scroll to position [218, 0]
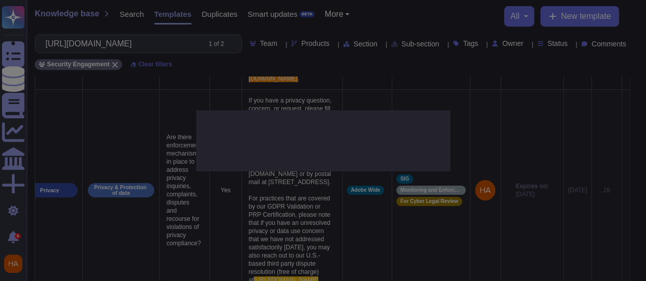
type textarea "Are there enforcement mechanisms in place to address privacy inquiries, complai…"
type textarea "If you have a privacy question, concern, or request, please fill out a privacy …"
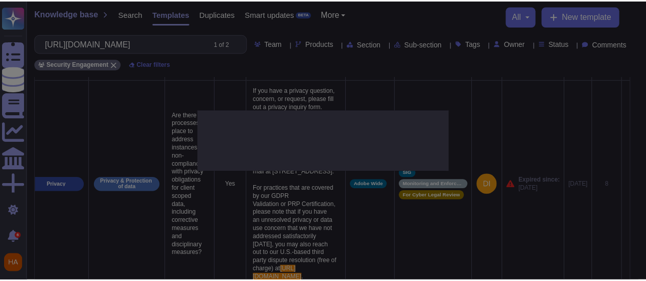
scroll to position [0, 0]
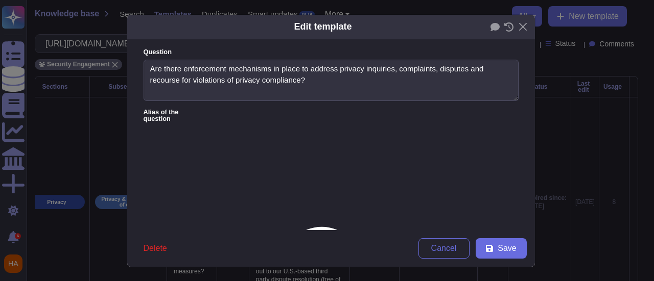
type textarea "Are there enforcement mechanisms in place to address privacy inquiries, complai…"
type textarea "If you have a privacy question, concern, or request, please fill out a privacy …"
click at [518, 25] on button "Close" at bounding box center [523, 27] width 16 height 16
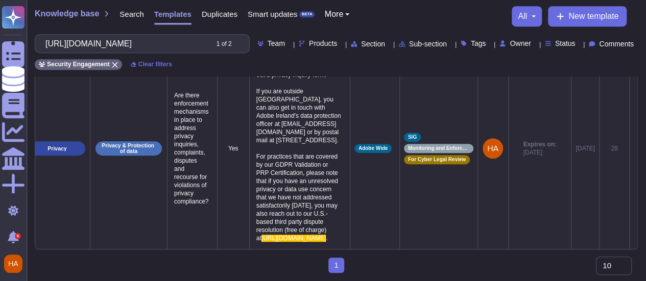
scroll to position [320, 0]
click at [634, 149] on icon at bounding box center [634, 149] width 0 height 0
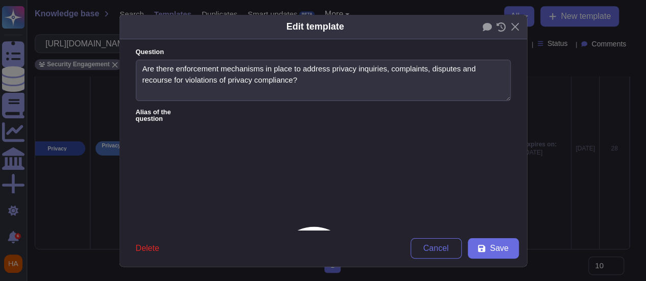
type textarea "Are there enforcement mechanisms in place to address privacy inquiries, complai…"
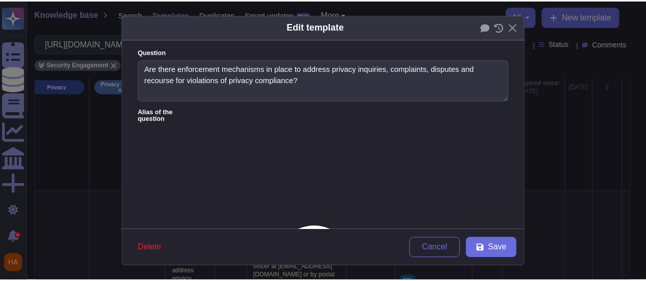
scroll to position [0, 0]
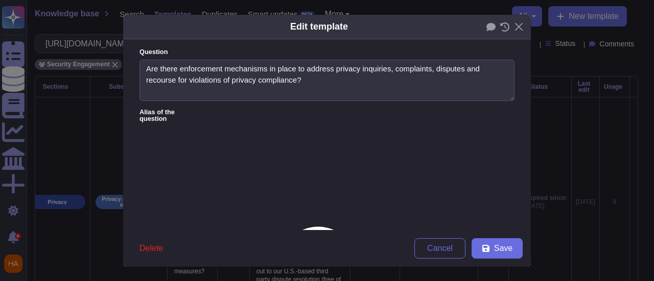
paste textarea "https://www.adobe.com/privacy/privacy-contact.html"
click at [506, 249] on span "Save" at bounding box center [503, 249] width 18 height 8
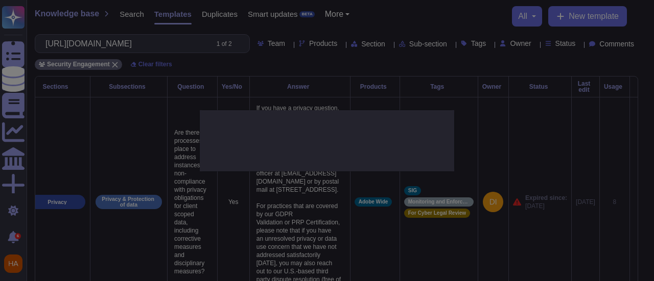
type textarea "If you have a privacy question, concern, or request, please fill out a privacy …"
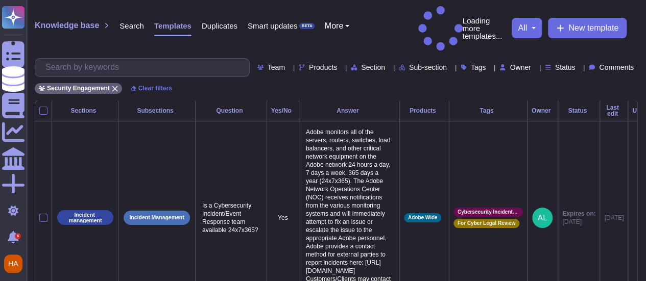
click at [622, 64] on span "Comments" at bounding box center [616, 67] width 35 height 7
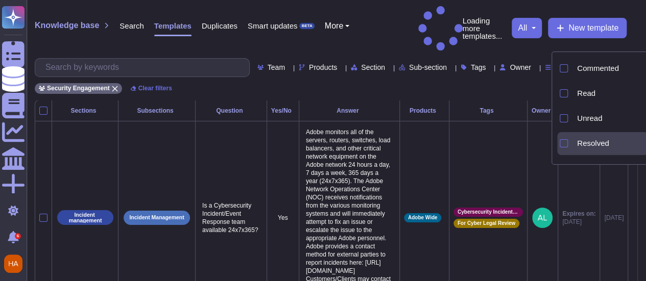
scroll to position [46, 0]
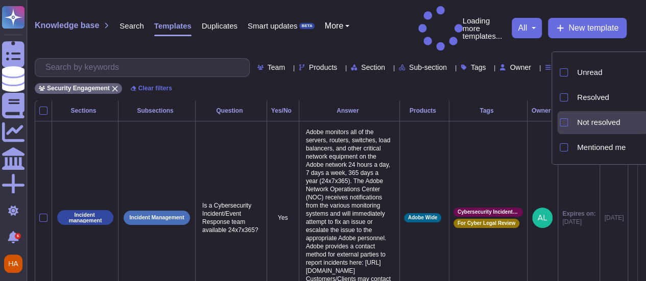
click at [584, 125] on span "Not resolved" at bounding box center [598, 122] width 43 height 9
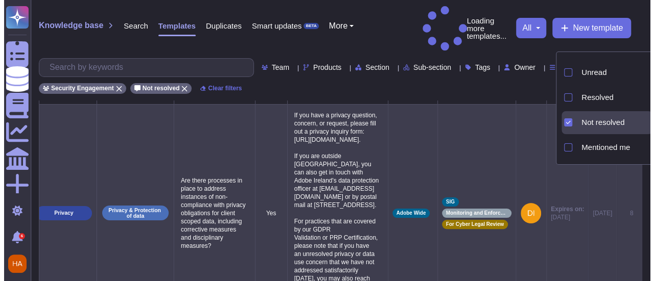
scroll to position [14, 0]
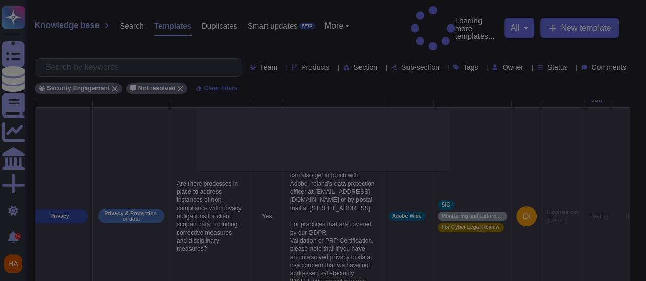
type textarea "Are there processes in place to address instances of non-compliance with privac…"
type textarea "If you have a privacy question, concern, or request, please fill out a privacy …"
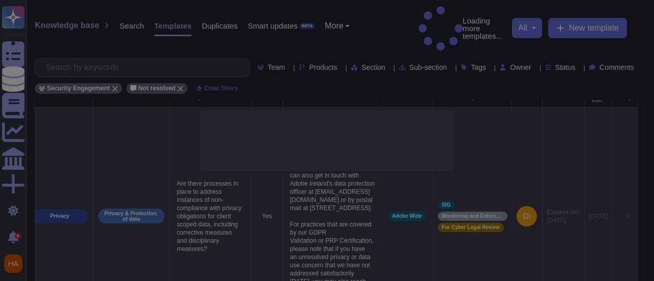
scroll to position [0, 25]
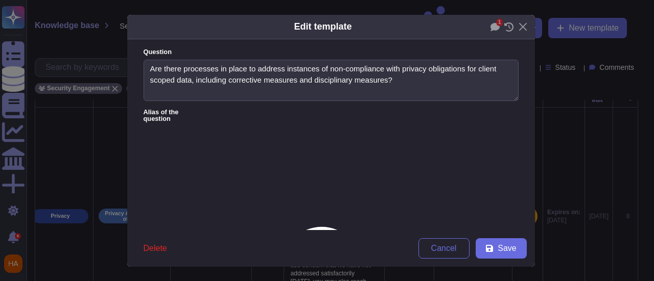
type textarea "Are there processes in place to address instances of non-compliance with privac…"
type textarea "If you have a privacy question, concern, or request, please fill out a privacy …"
click at [490, 25] on icon at bounding box center [494, 27] width 9 height 8
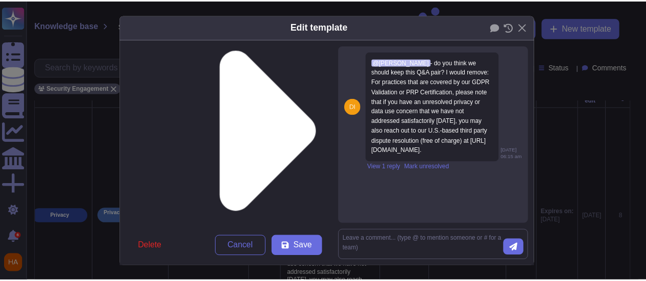
scroll to position [0, 0]
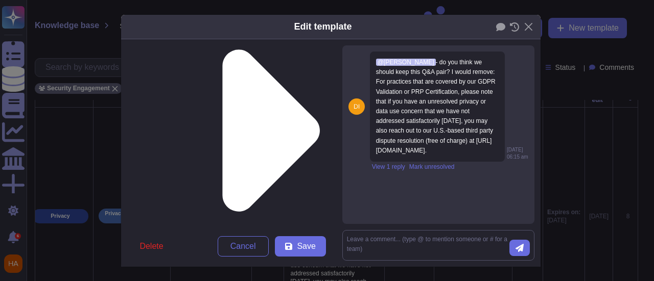
click at [589, 178] on div "Edit template Question Are there processes in place to address instances of non…" at bounding box center [327, 140] width 654 height 281
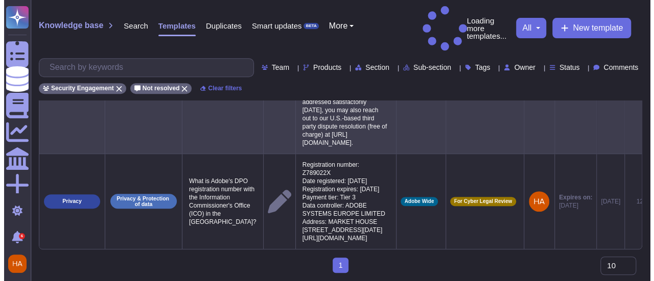
scroll to position [0, 26]
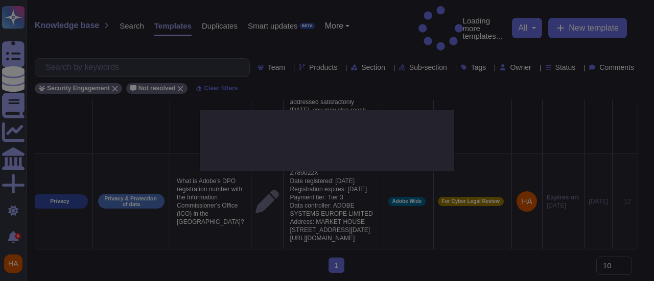
scroll to position [0, 25]
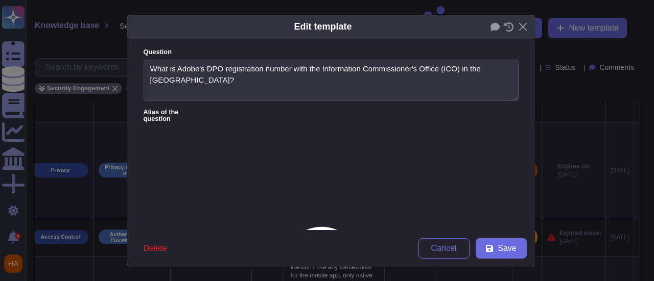
type textarea "What is Adobe's DPO registration number with the Information Commissioner's Off…"
type textarea "Registration number: Z789022X Date registered: [DATE] Registration expires: [DA…"
click at [490, 26] on icon at bounding box center [494, 27] width 9 height 8
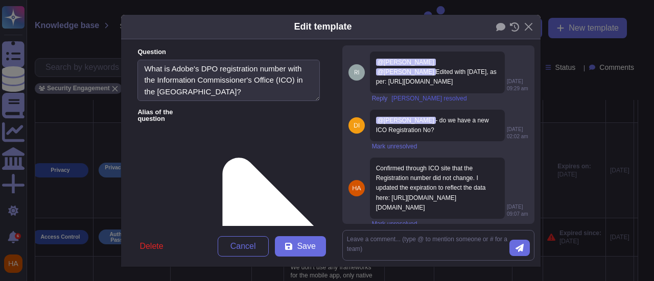
click at [403, 102] on span "[PERSON_NAME] resolved" at bounding box center [428, 99] width 75 height 6
click at [418, 102] on span "[PERSON_NAME] resolved" at bounding box center [428, 99] width 75 height 6
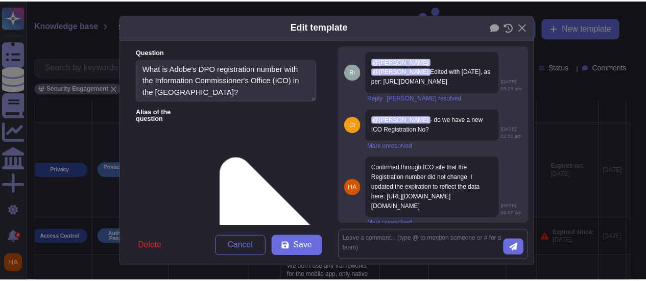
scroll to position [0, 0]
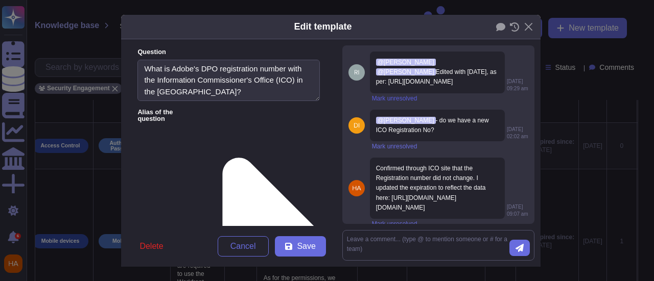
click at [395, 102] on span "Mark unresolved" at bounding box center [394, 99] width 45 height 6
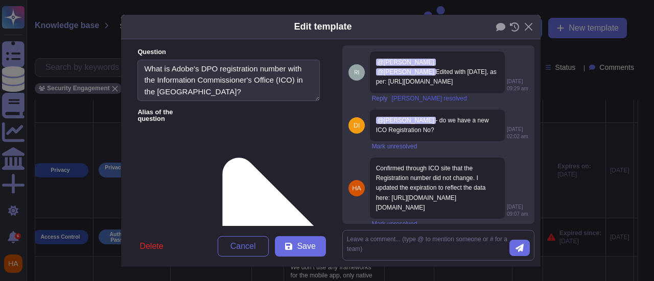
click at [400, 102] on span "[PERSON_NAME] resolved" at bounding box center [428, 99] width 75 height 6
click at [304, 243] on span "Save" at bounding box center [306, 247] width 18 height 8
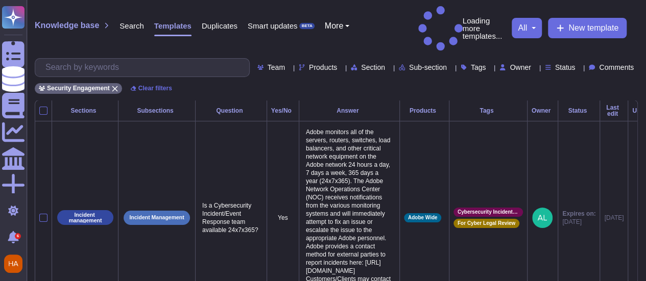
click at [611, 64] on span "Comments" at bounding box center [616, 67] width 35 height 7
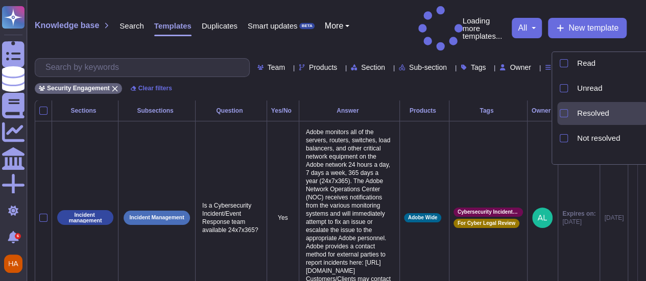
scroll to position [31, 0]
click at [586, 134] on span "Not resolved" at bounding box center [598, 137] width 43 height 9
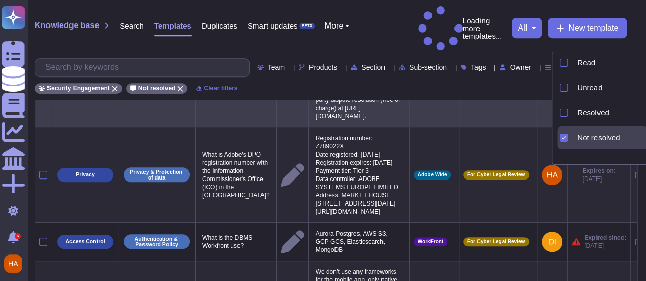
scroll to position [0, 44]
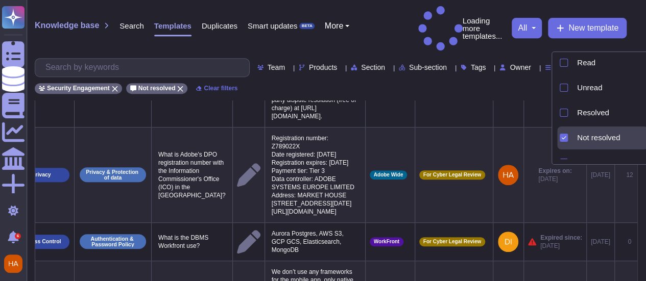
click at [613, 64] on span "Comments" at bounding box center [616, 67] width 35 height 7
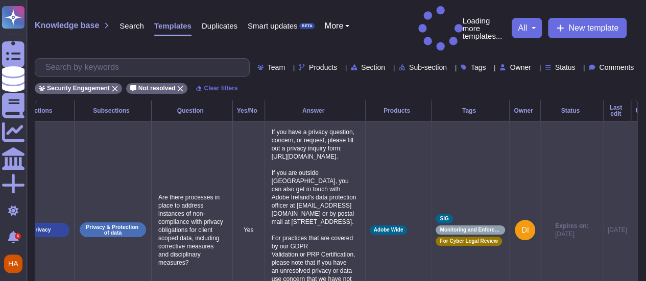
scroll to position [0, 60]
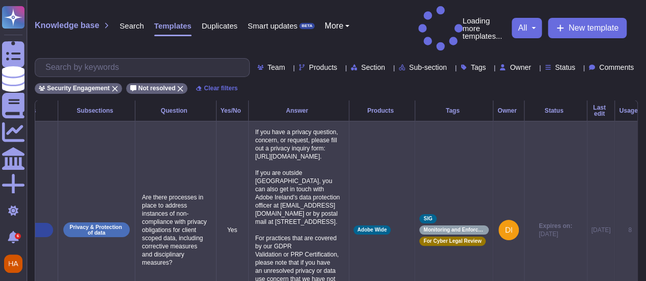
click at [650, 231] on icon at bounding box center [650, 231] width 0 height 0
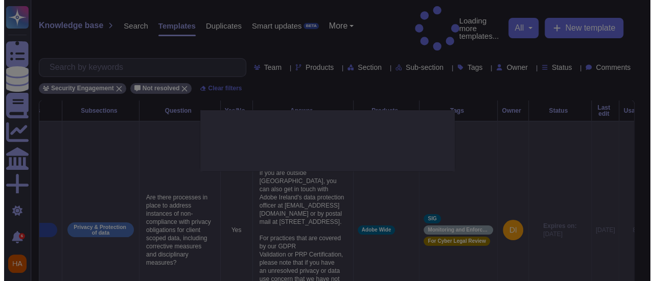
scroll to position [0, 60]
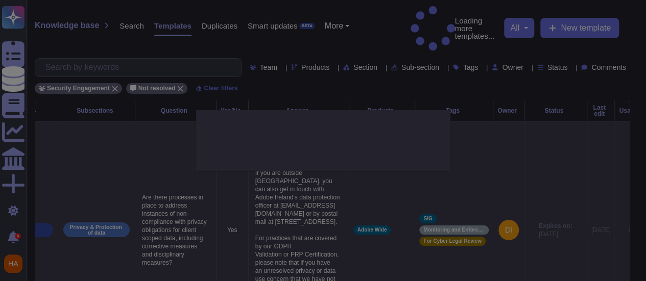
type textarea "Are there processes in place to address instances of non-compliance with privac…"
type textarea "If you have a privacy question, concern, or request, please fill out a privacy …"
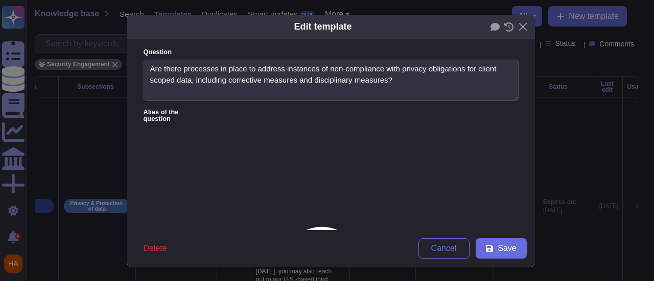
type textarea "Are there processes in place to address instances of non-compliance with privac…"
type textarea "If you have a privacy question, concern, or request, please fill out a privacy …"
click at [490, 26] on icon at bounding box center [494, 27] width 9 height 8
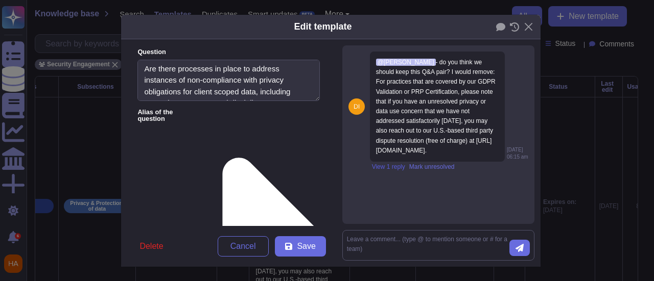
click at [372, 170] on span "View 1 reply" at bounding box center [388, 167] width 33 height 6
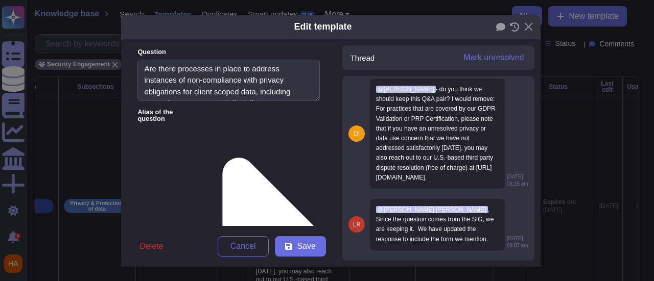
scroll to position [32, 0]
click at [346, 91] on icon at bounding box center [460, 189] width 229 height 196
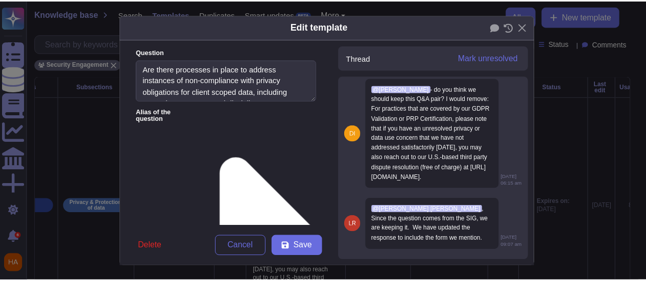
scroll to position [0, 0]
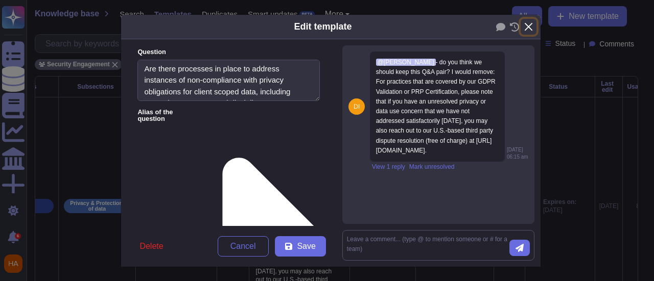
click at [524, 23] on button "Close" at bounding box center [528, 27] width 16 height 16
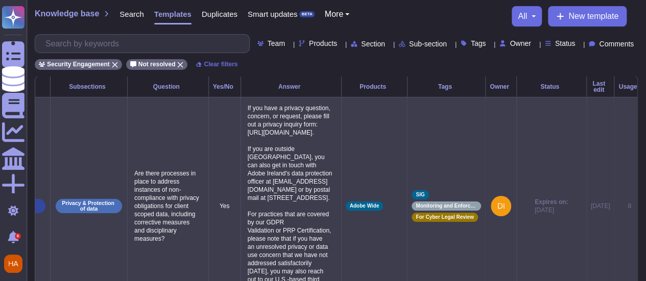
scroll to position [0, 72]
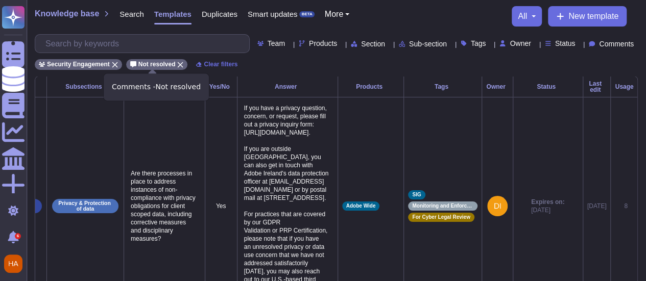
click at [177, 62] on icon at bounding box center [180, 65] width 6 height 6
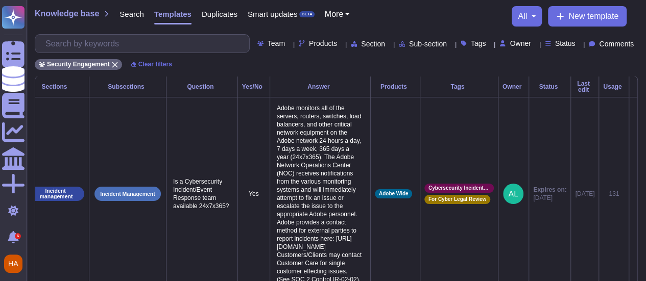
scroll to position [0, 38]
click at [617, 47] on span "Comments" at bounding box center [616, 43] width 35 height 7
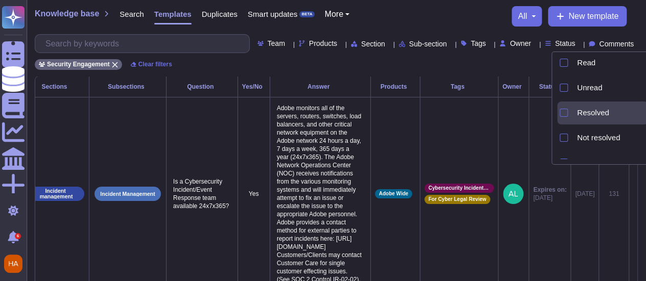
scroll to position [46, 0]
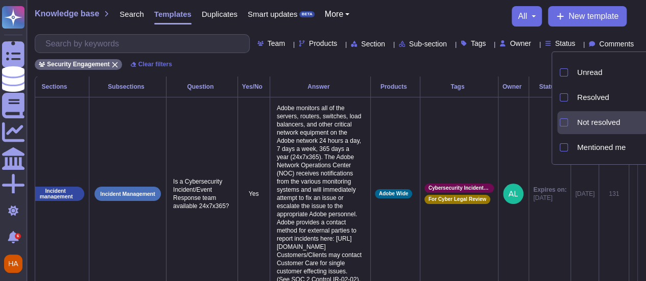
click at [603, 124] on span "Not resolved" at bounding box center [598, 122] width 43 height 9
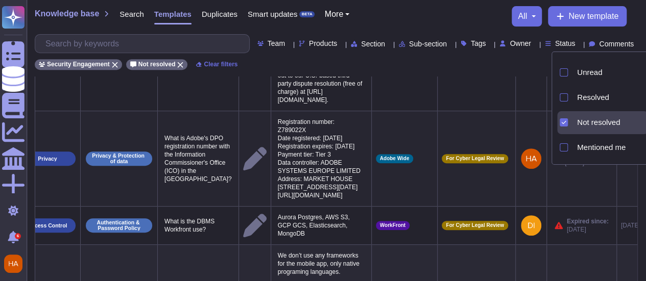
scroll to position [0, 72]
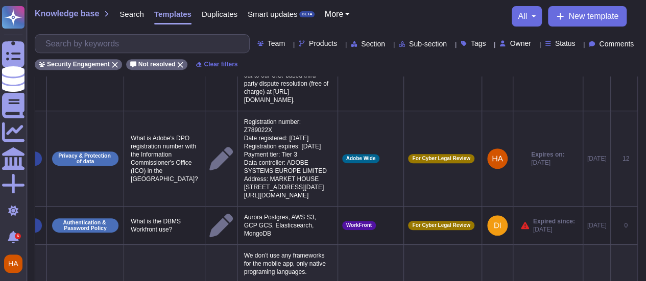
click at [645, 159] on icon at bounding box center [645, 159] width 0 height 0
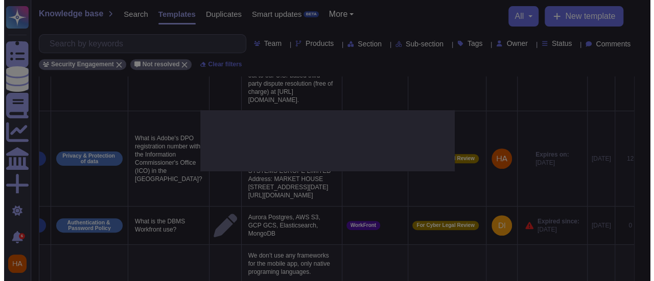
scroll to position [0, 71]
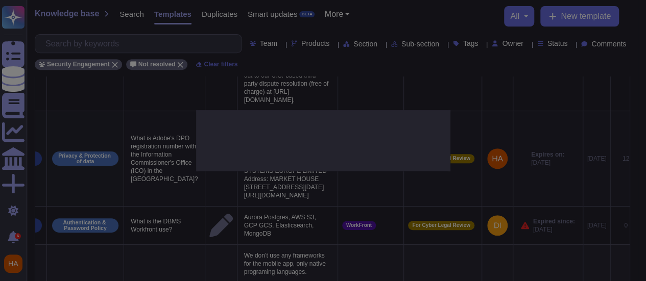
type textarea "What is Adobe's DPO registration number with the Information Commissioner's Off…"
type textarea "Registration number: Z789022X Date registered: [DATE] Registration expires: [DA…"
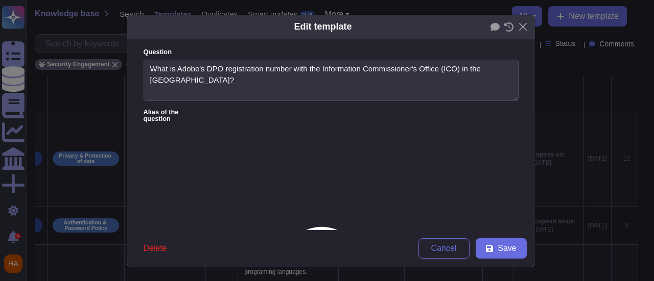
type textarea "What is Adobe's DPO registration number with the Information Commissioner's Off…"
type textarea "Registration number: Z789022X Date registered: [DATE] Registration expires: [DA…"
click at [490, 28] on icon at bounding box center [494, 27] width 9 height 8
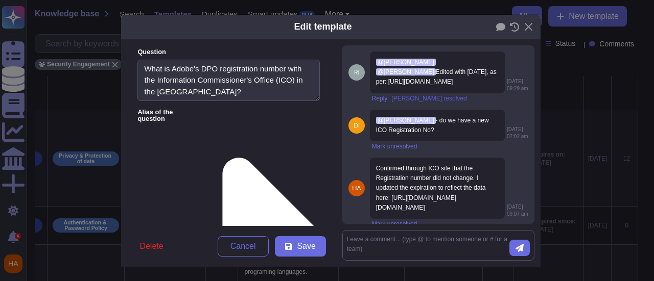
click at [406, 102] on span "[PERSON_NAME] resolved" at bounding box center [428, 99] width 75 height 6
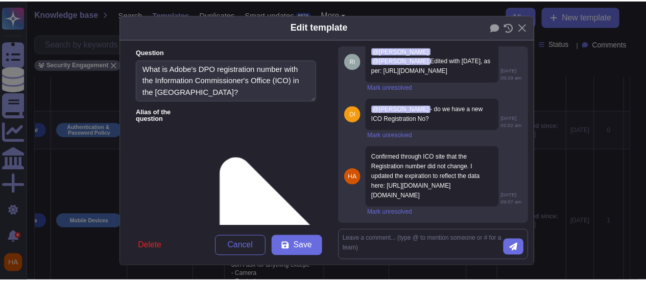
scroll to position [40, 0]
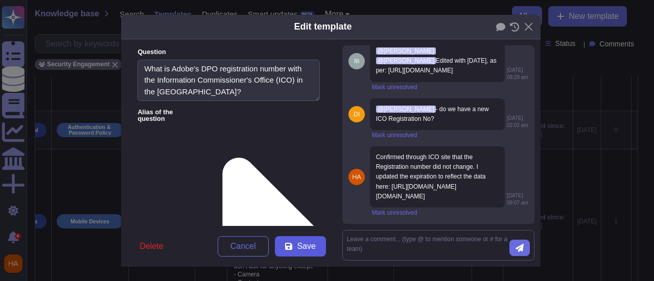
click at [305, 249] on span "Save" at bounding box center [306, 247] width 18 height 8
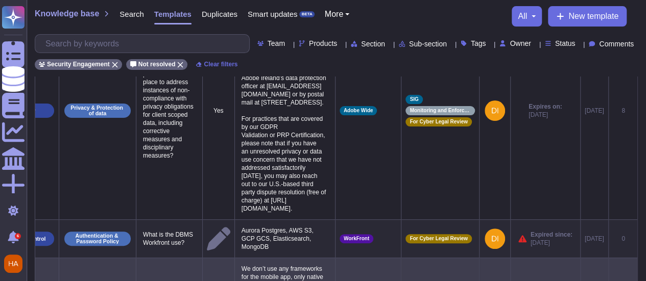
scroll to position [204, 0]
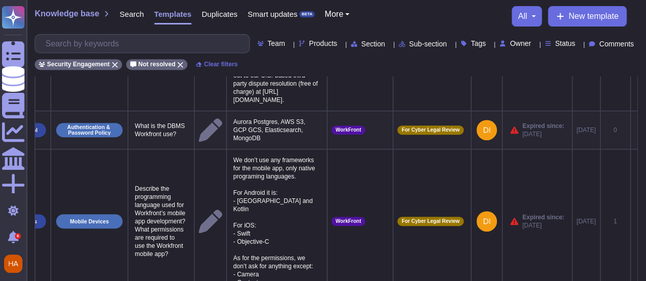
click at [635, 131] on icon at bounding box center [635, 131] width 0 height 0
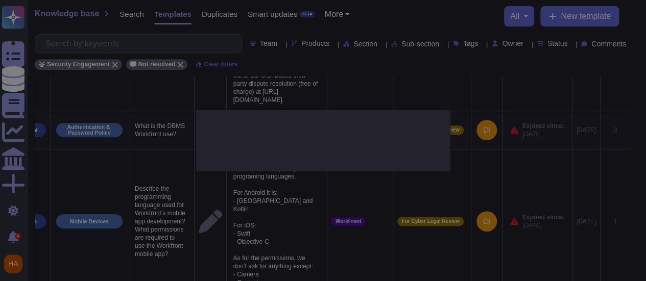
type textarea "What is the DBMS Workfront use?"
type textarea "Aurora Postgres, AWS S3, GCP GCS, Elasticsearch, MongoDB"
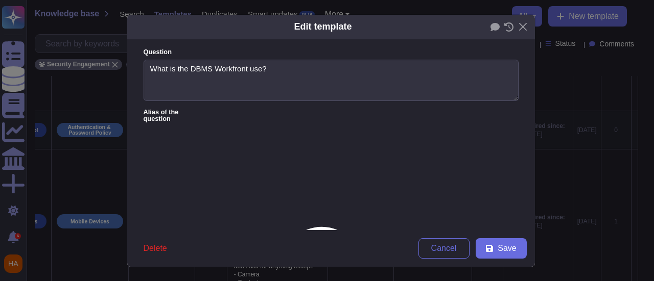
type textarea "What is the DBMS Workfront use?"
type textarea "Aurora Postgres, AWS S3, GCP GCS, Elasticsearch, MongoDB"
click at [490, 23] on icon at bounding box center [494, 26] width 9 height 9
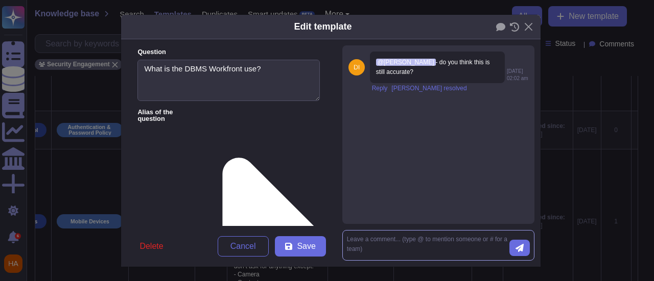
click at [368, 235] on textarea at bounding box center [428, 245] width 162 height 21
click at [563, 222] on div "Edit template Question What is the DBMS Workfront use? Alias of the question An…" at bounding box center [327, 140] width 654 height 281
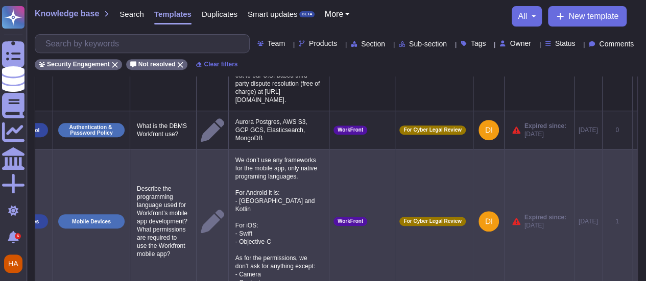
scroll to position [0, 67]
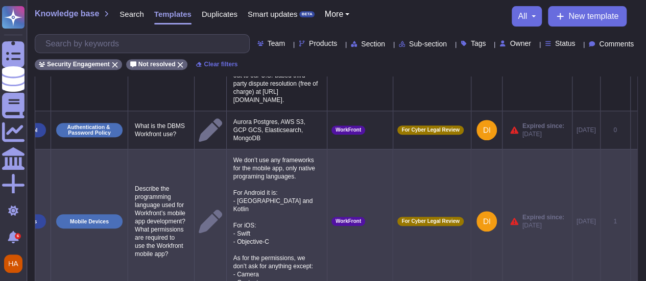
click at [635, 222] on icon at bounding box center [635, 222] width 0 height 0
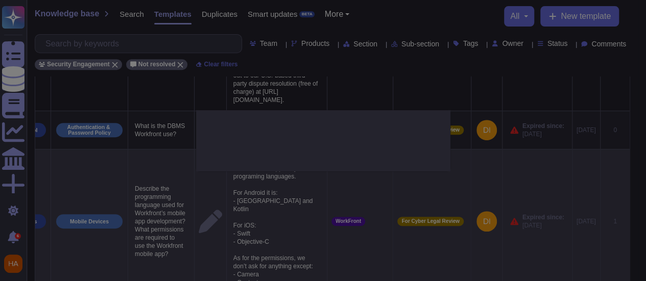
scroll to position [0, 67]
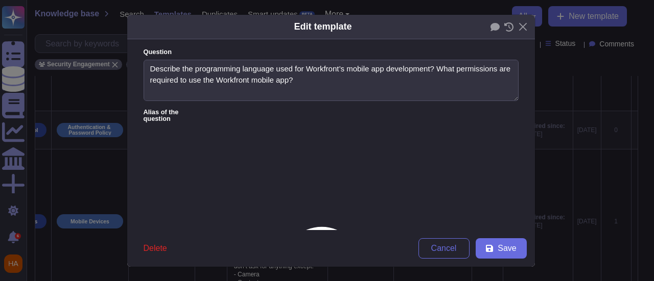
type textarea "Describe the programming language used for Workfront’s mobile app development? …"
type textarea "We don’t use any frameworks for the mobile app, only native programing language…"
click at [491, 25] on icon at bounding box center [494, 27] width 9 height 8
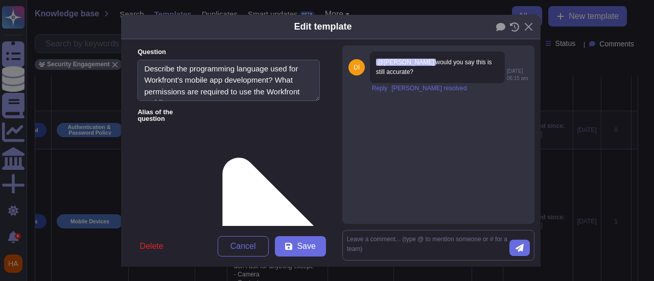
click at [563, 165] on div "Edit template Question Describe the programming language used for Workfront’s m…" at bounding box center [327, 140] width 654 height 281
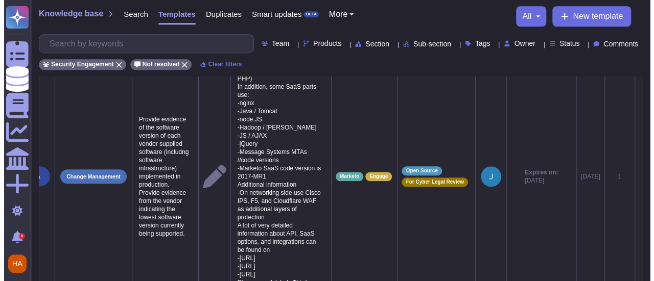
scroll to position [511, 0]
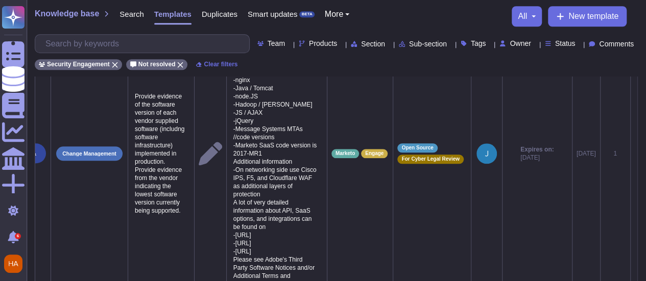
click at [635, 154] on icon at bounding box center [635, 154] width 0 height 0
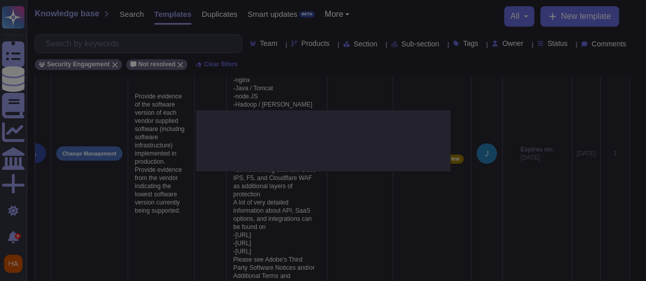
type textarea "Provide evidence of the software version of each vendor supplied software (incl…"
type textarea "We do not share detailed information about OS and application versions, but we …"
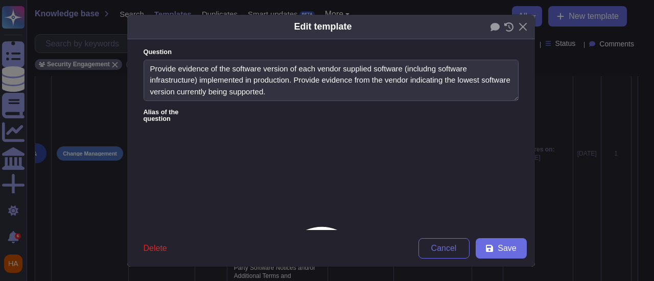
type textarea "Provide evidence of the software version of each vendor supplied software (incl…"
type textarea "We do not share detailed information about OS and application versions, but we …"
click at [492, 24] on icon at bounding box center [494, 27] width 9 height 8
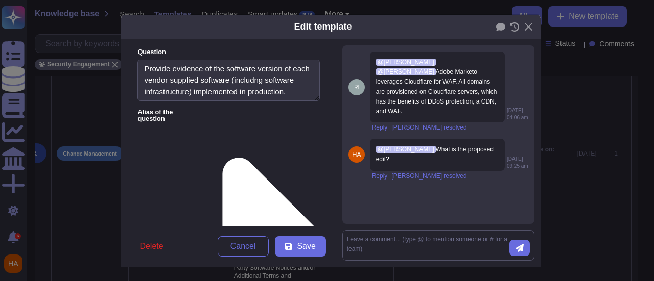
click at [538, 199] on div "Edit template Question Provide evidence of the software version of each vendor …" at bounding box center [327, 140] width 654 height 281
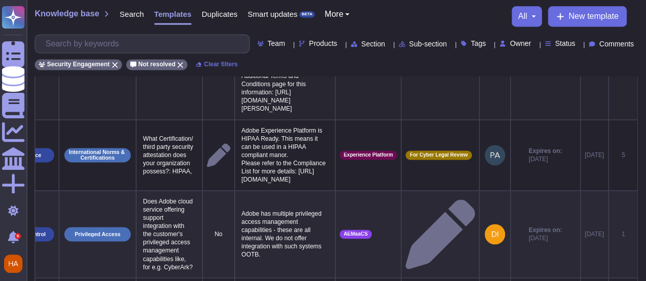
scroll to position [715, 0]
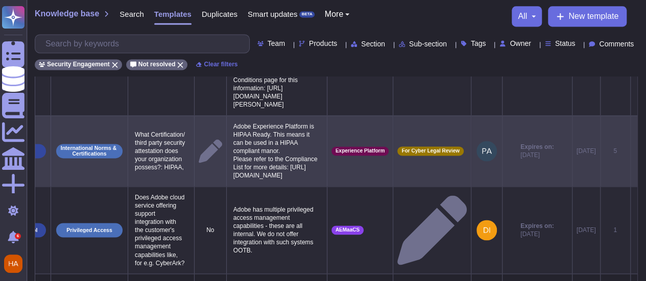
click at [635, 152] on icon at bounding box center [635, 152] width 0 height 0
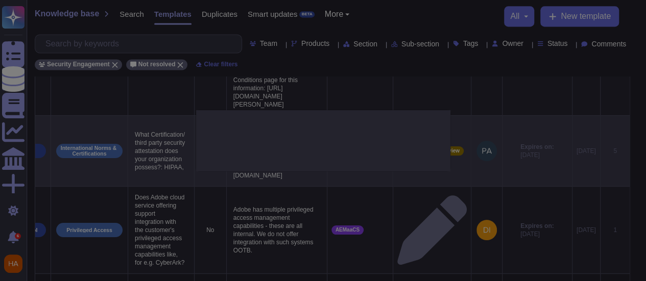
type textarea "What Certification/ third party security attestation does your organization pos…"
type textarea "Adobe Experience Platform is HIPAA Ready. This means it can be used in a HIPAA …"
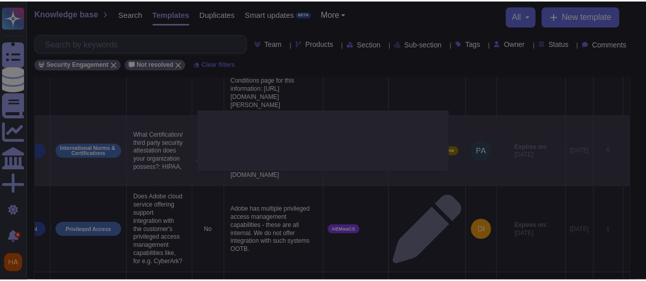
scroll to position [0, 67]
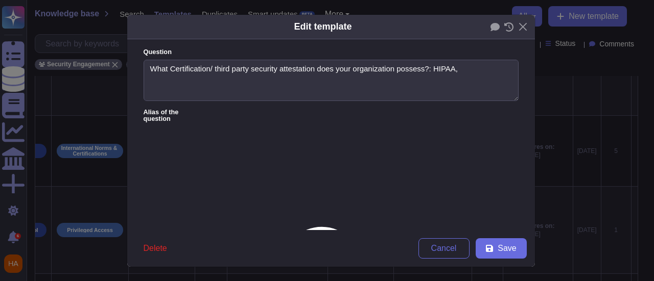
type textarea "What Certification/ third party security attestation does your organization pos…"
type textarea "Adobe Experience Platform is HIPAA Ready. This means it can be used in a HIPAA …"
click at [490, 28] on icon at bounding box center [494, 27] width 9 height 8
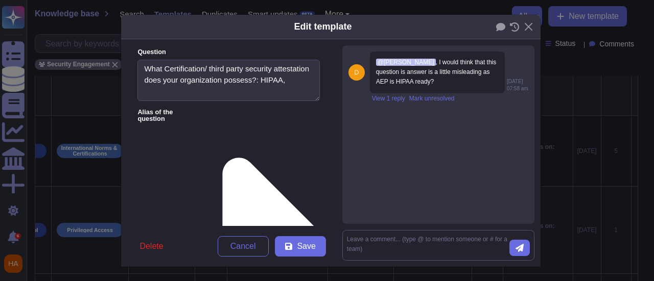
click at [572, 223] on div "Edit template Question What Certification/ third party security attestation doe…" at bounding box center [327, 140] width 654 height 281
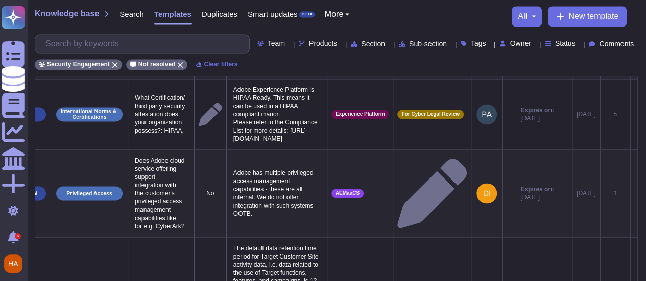
scroll to position [766, 0]
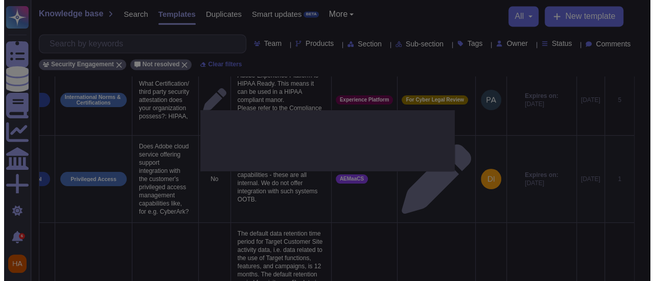
scroll to position [0, 67]
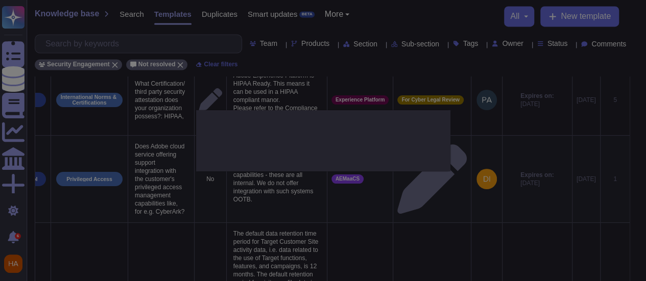
type textarea "Does Adobe cloud service offering support integration with the customer's privi…"
type textarea "Adobe has multiple privileged access management capabilities - these are all in…"
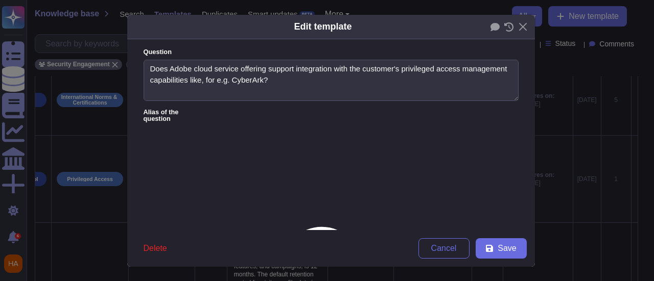
type textarea "Does Adobe cloud service offering support integration with the customer's privi…"
click at [490, 26] on icon at bounding box center [494, 26] width 9 height 9
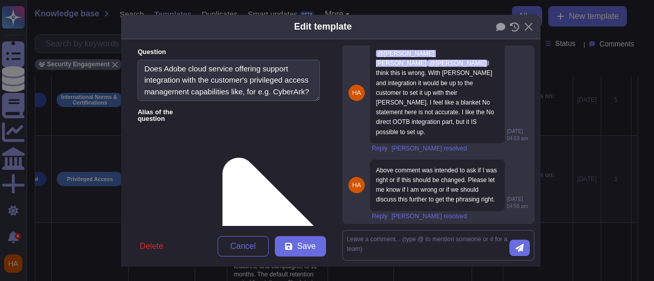
scroll to position [11, 0]
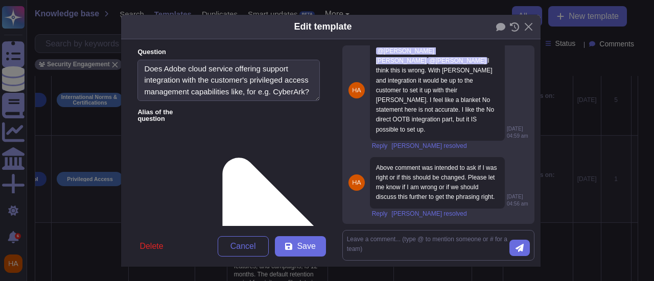
click at [300, 100] on textarea "Does Adobe cloud service offering support integration with the customer's privi…" at bounding box center [228, 81] width 182 height 42
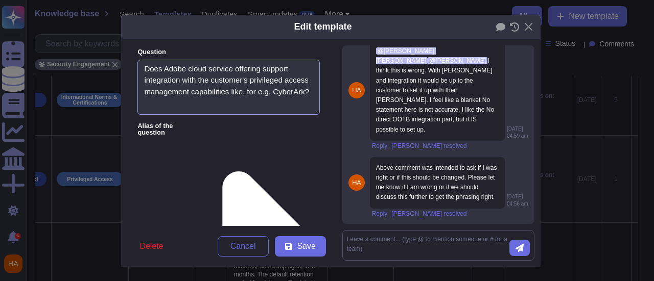
drag, startPoint x: 302, startPoint y: 98, endPoint x: 302, endPoint y: 111, distance: 13.8
click at [302, 111] on textarea "Does Adobe cloud service offering support integration with the customer's privi…" at bounding box center [228, 87] width 182 height 55
click at [507, 134] on span "04:59 am" at bounding box center [517, 136] width 21 height 5
click at [266, 133] on form "Question Does Adobe cloud service offering support integration with the custome…" at bounding box center [228, 132] width 215 height 187
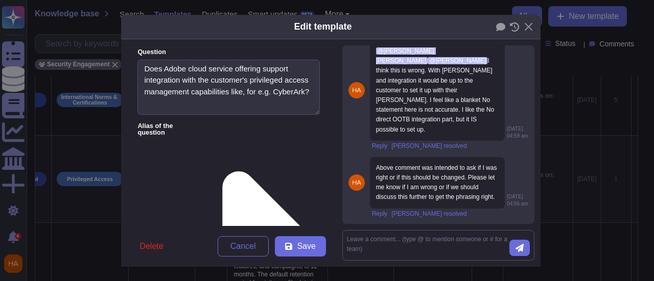
click at [507, 205] on span "04:56 am" at bounding box center [517, 204] width 21 height 5
click at [507, 134] on span "04:59 am" at bounding box center [517, 136] width 21 height 5
drag, startPoint x: 172, startPoint y: 180, endPoint x: 114, endPoint y: 122, distance: 81.6
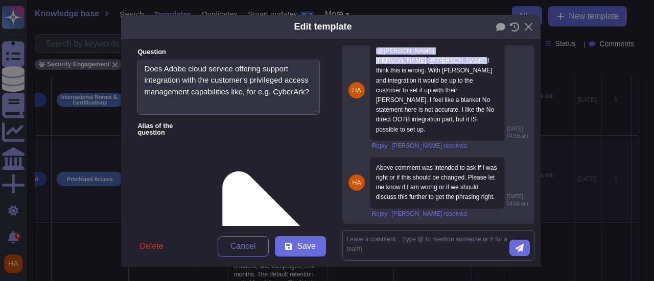
click at [114, 122] on div "Edit template Question Does Adobe cloud service offering support integration wi…" at bounding box center [327, 140] width 654 height 281
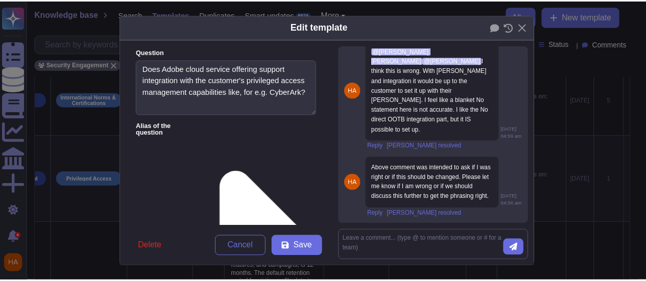
scroll to position [0, 0]
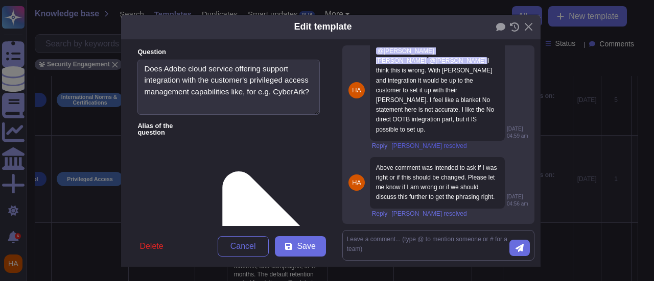
type textarea "Adobe does not access customer secrets server, including their Privileged Acces…"
click at [420, 143] on span "[PERSON_NAME] resolved" at bounding box center [428, 146] width 75 height 6
click at [409, 212] on span "[PERSON_NAME] resolved" at bounding box center [428, 214] width 75 height 6
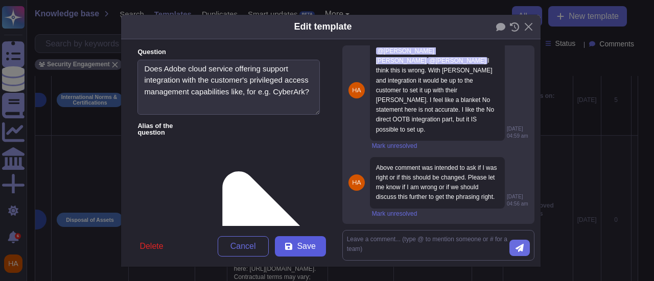
click at [302, 246] on span "Save" at bounding box center [306, 247] width 18 height 8
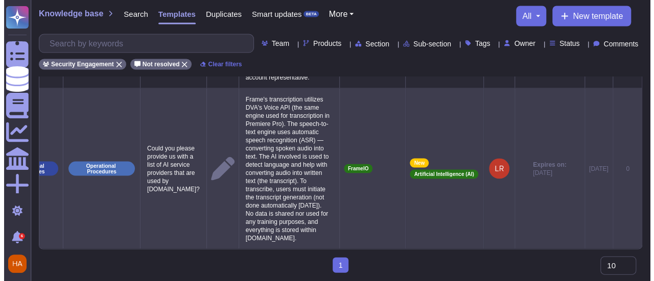
scroll to position [1018, 0]
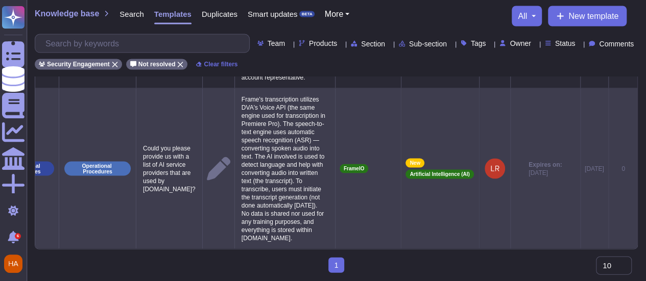
click at [643, 170] on icon at bounding box center [643, 170] width 0 height 0
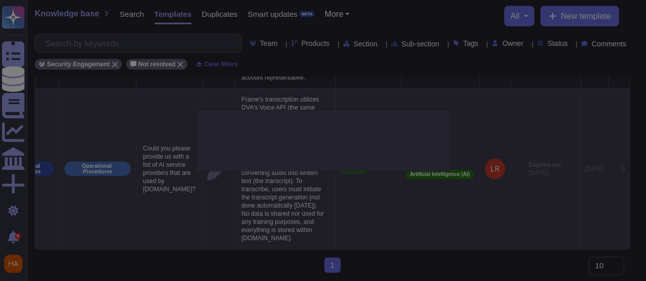
type textarea "Could you please provide us with a list of AI service providers that are used b…"
type textarea "Frame's transcription utilizes DVA's Voice API (the same engine used for transc…"
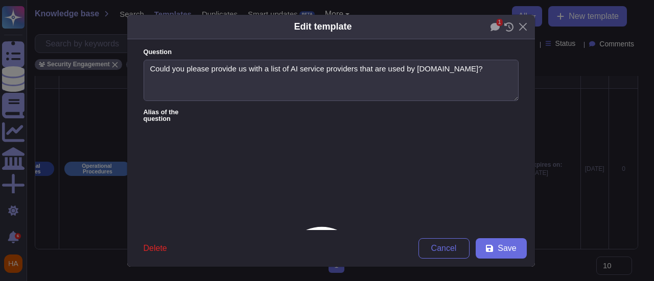
type textarea "Could you please provide us with a list of AI service providers that are used b…"
type textarea "Frame's transcription utilizes DVA's Voice API (the same engine used for transc…"
click at [492, 23] on icon at bounding box center [494, 27] width 9 height 8
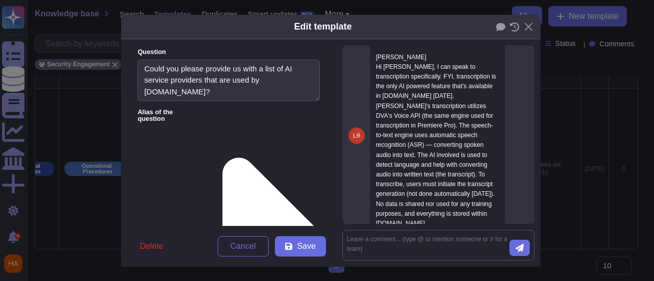
scroll to position [51, 0]
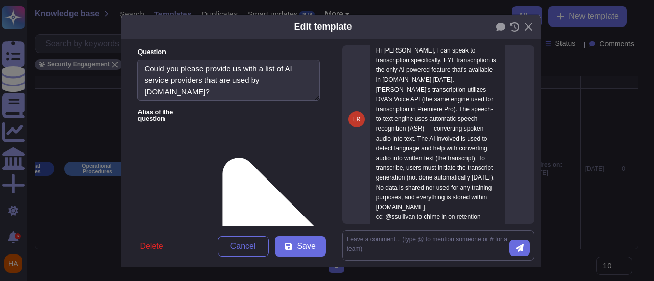
drag, startPoint x: 302, startPoint y: 184, endPoint x: 302, endPoint y: 228, distance: 43.9
click at [302, 228] on div "Question Could you please provide us with a list of AI service providers that a…" at bounding box center [228, 153] width 215 height 228
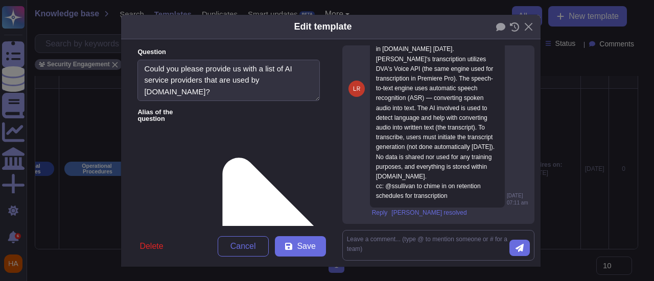
scroll to position [0, 0]
click at [415, 215] on span "[PERSON_NAME] resolved" at bounding box center [428, 213] width 75 height 6
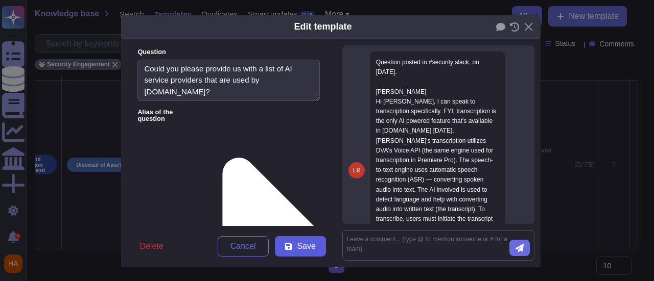
click at [304, 251] on span "Save" at bounding box center [306, 247] width 18 height 8
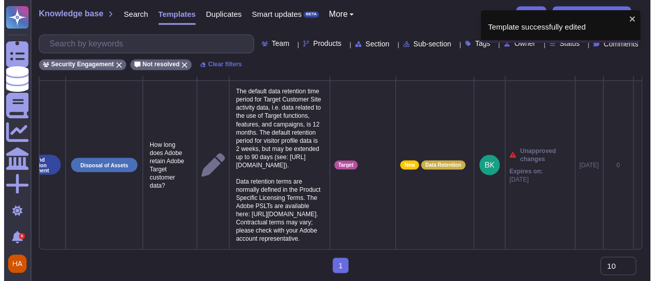
scroll to position [0, 67]
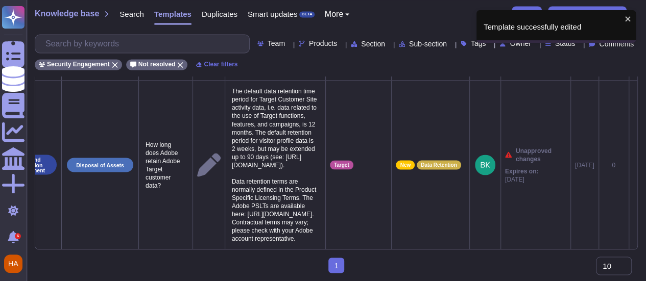
click at [633, 165] on icon at bounding box center [633, 165] width 0 height 0
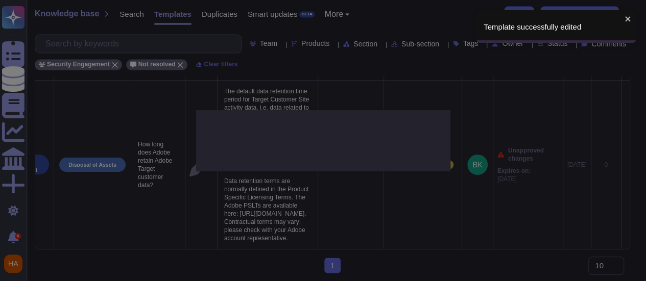
type textarea "How long does Adobe retain Adobe Target customer data?"
type textarea "The default data retention time period for Target Customer Site activity data, …"
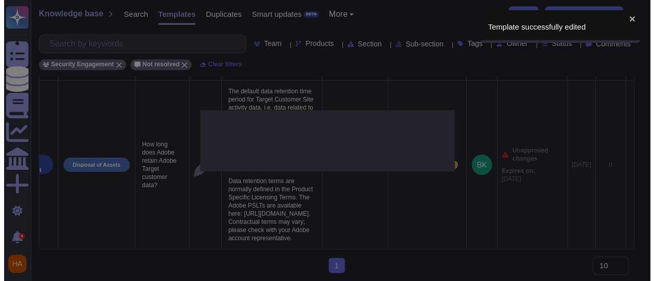
scroll to position [0, 67]
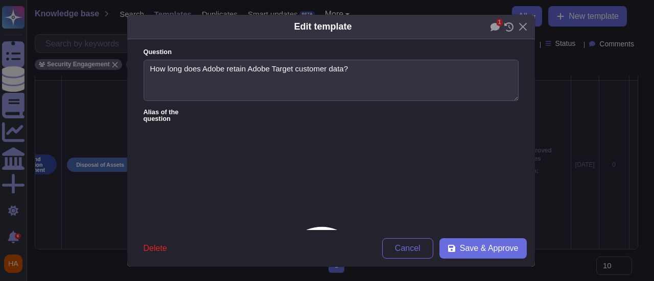
type textarea "How long does Adobe retain Adobe Target customer data?"
type textarea "The default data retention time period for Target Customer Site activity data, …"
click at [492, 25] on icon at bounding box center [494, 27] width 9 height 8
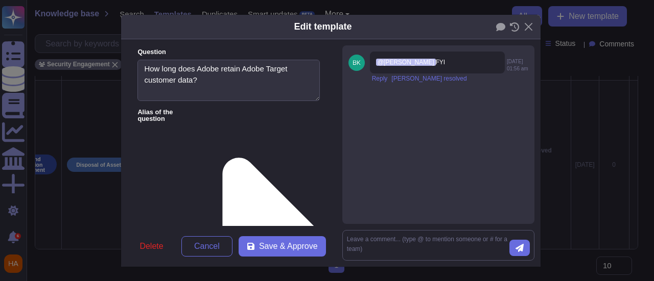
drag, startPoint x: 301, startPoint y: 185, endPoint x: 305, endPoint y: 226, distance: 41.1
click at [305, 226] on form "Question How long does Adobe retain Adobe Target customer data? Alias of the qu…" at bounding box center [228, 132] width 215 height 187
click at [510, 27] on icon at bounding box center [514, 26] width 9 height 9
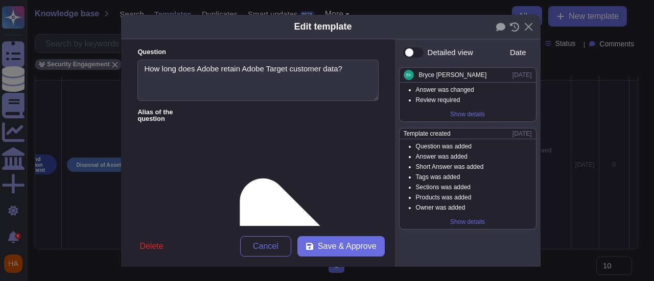
click at [462, 112] on div "Show details" at bounding box center [467, 114] width 43 height 14
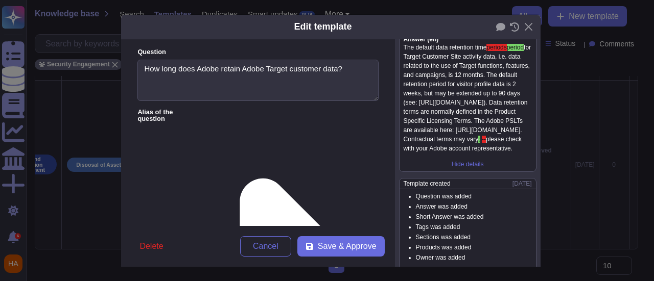
scroll to position [62, 0]
click at [496, 28] on icon at bounding box center [500, 27] width 9 height 8
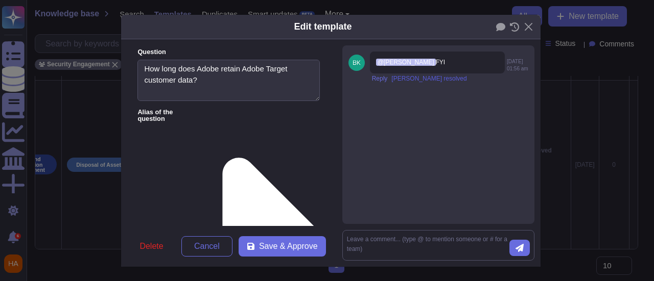
click at [391, 81] on span "[PERSON_NAME] resolved" at bounding box center [428, 79] width 75 height 6
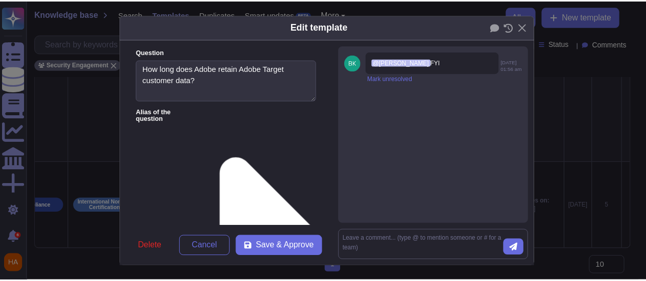
scroll to position [691, 0]
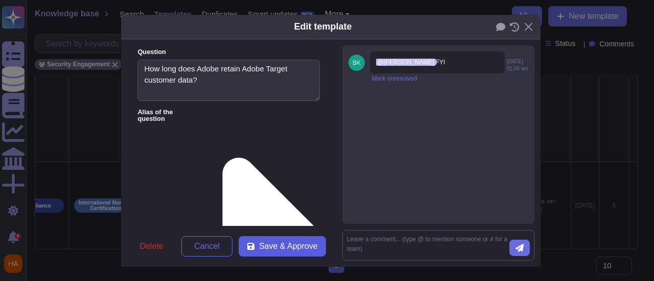
click at [301, 248] on span "Save & Approve" at bounding box center [288, 247] width 59 height 8
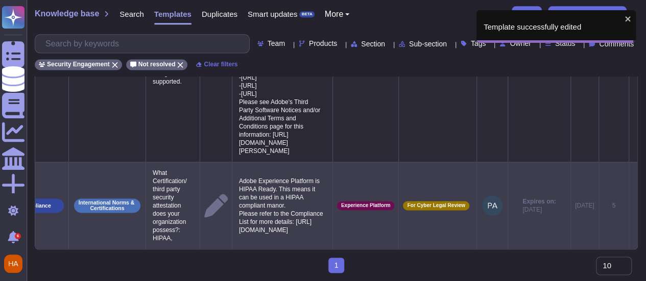
scroll to position [0, 56]
click at [634, 198] on td at bounding box center [633, 205] width 9 height 87
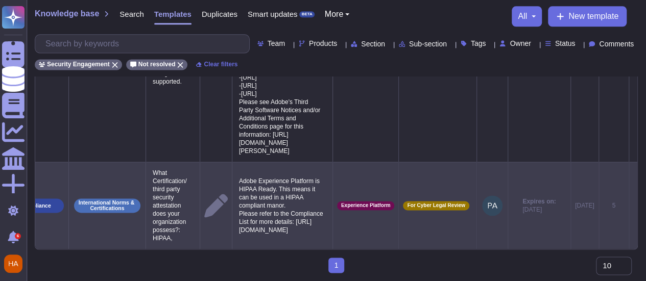
click at [633, 206] on icon at bounding box center [633, 206] width 0 height 0
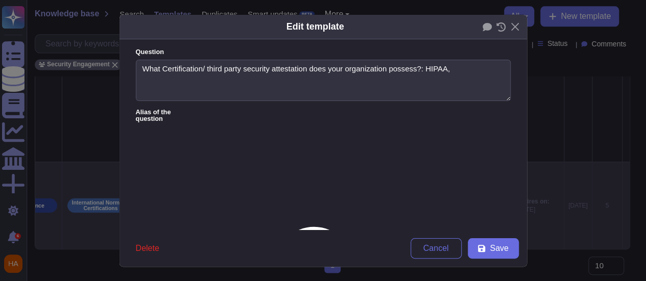
scroll to position [0, 56]
type textarea "What Certification/ third party security attestation does your organization pos…"
type textarea "Adobe Experience Platform is HIPAA Ready. This means it can be used in a HIPAA …"
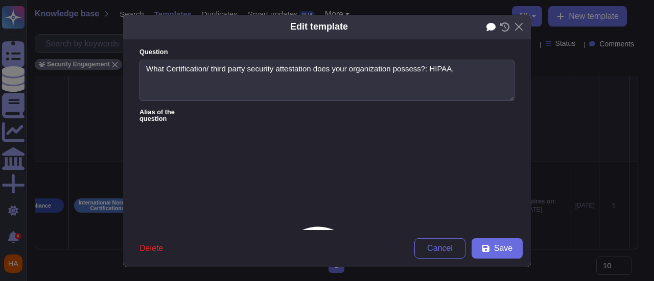
click at [486, 27] on icon at bounding box center [490, 27] width 9 height 8
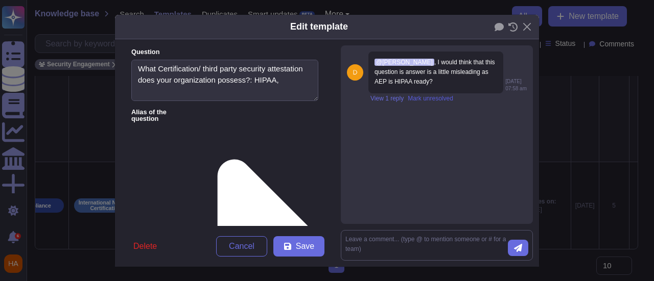
click at [424, 100] on span "Mark unresolved" at bounding box center [430, 99] width 45 height 6
click at [405, 239] on textarea at bounding box center [426, 245] width 162 height 21
click at [413, 238] on textarea at bounding box center [426, 245] width 162 height 21
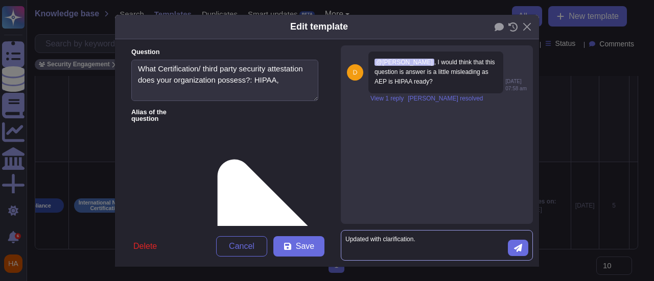
type textarea "Updated with clarification."
click at [384, 100] on span "View 1 reply" at bounding box center [386, 99] width 33 height 6
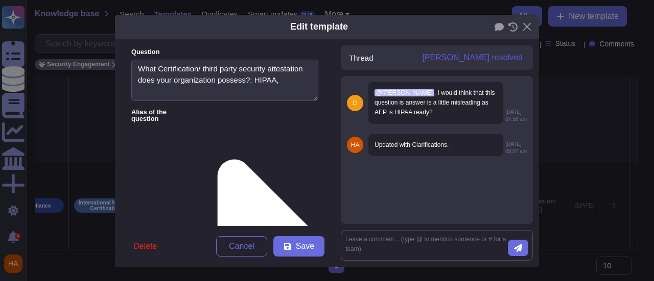
click at [486, 60] on span "[PERSON_NAME] resolved" at bounding box center [472, 58] width 101 height 8
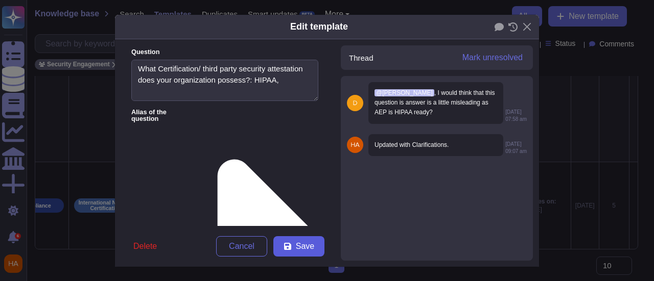
click at [305, 245] on span "Save" at bounding box center [305, 247] width 18 height 8
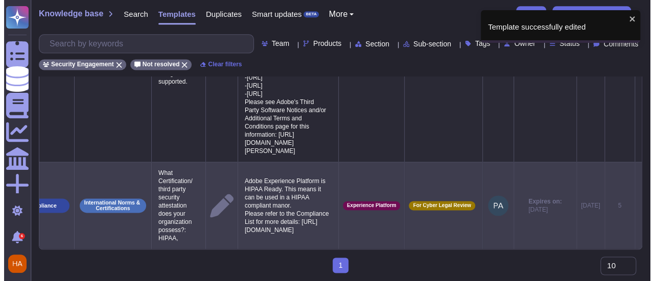
scroll to position [0, 56]
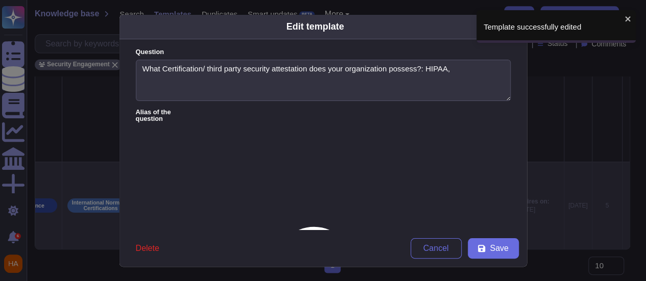
type textarea "What Certification/ third party security attestation does your organization pos…"
type textarea "Adobe Experience Platform is HIPAA Ready. This means it can be used in a HIPAA …"
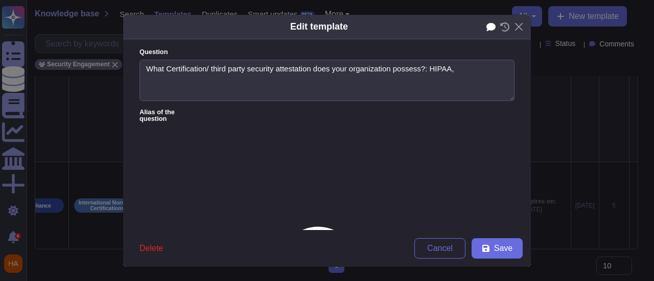
click at [487, 30] on icon at bounding box center [490, 27] width 9 height 8
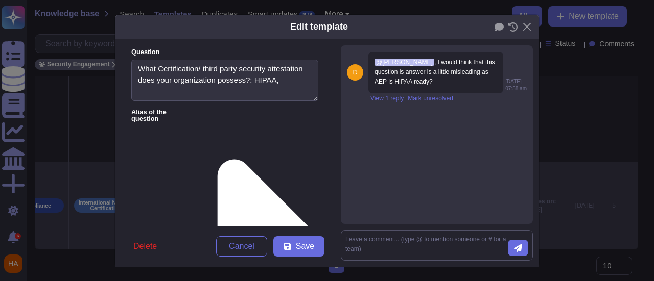
click at [591, 166] on div "Edit template Question What Certification/ third party security attestation doe…" at bounding box center [327, 140] width 654 height 281
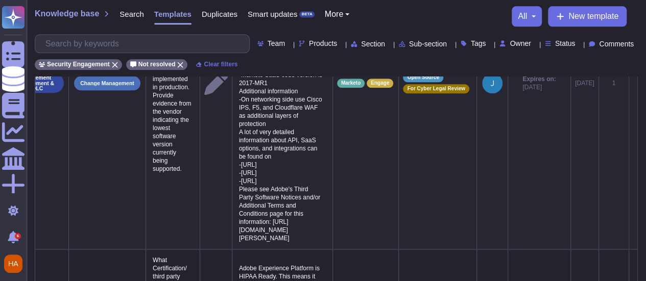
scroll to position [588, 0]
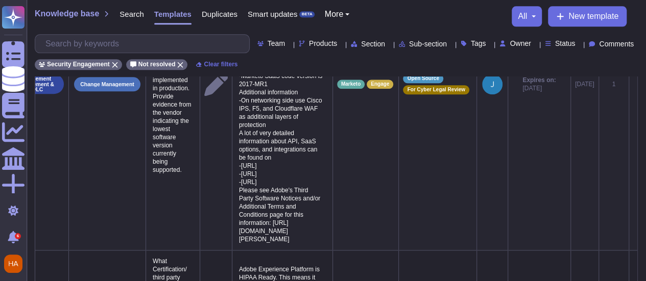
click at [633, 85] on icon at bounding box center [633, 85] width 0 height 0
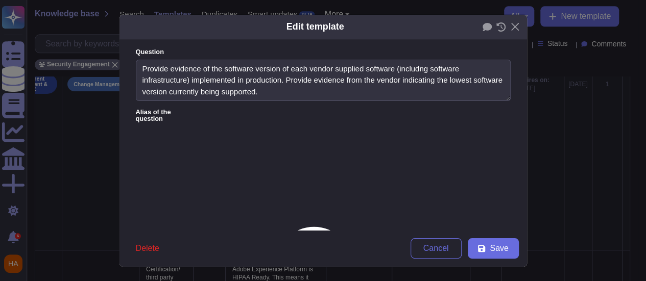
scroll to position [0, 56]
type textarea "Provide evidence of the software version of each vendor supplied software (incl…"
type textarea "We do not share detailed information about OS and application versions, but we …"
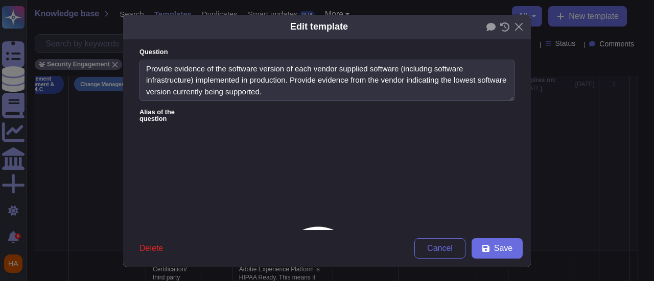
click at [632, 164] on div "Edit template Question Provide evidence of the software version of each vendor …" at bounding box center [327, 140] width 654 height 281
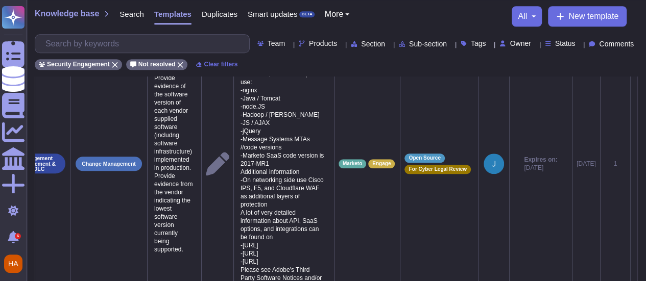
scroll to position [486, 0]
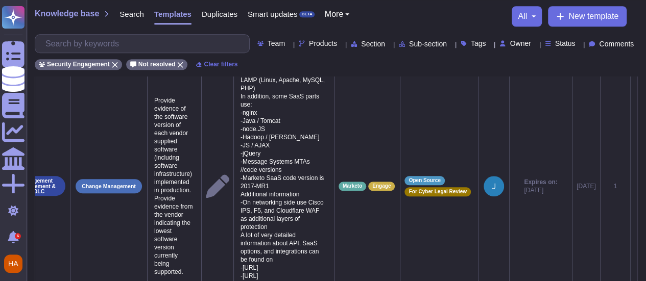
click at [635, 187] on icon at bounding box center [635, 187] width 0 height 0
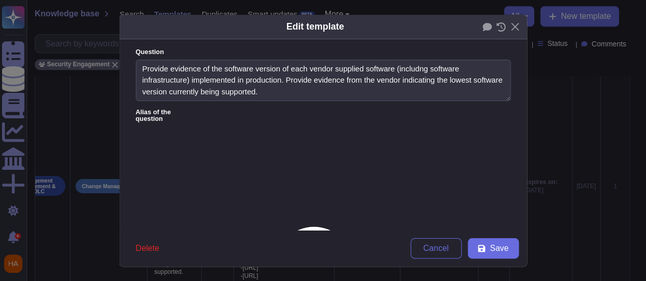
type textarea "Provide evidence of the software version of each vendor supplied software (incl…"
type textarea "We do not share detailed information about OS and application versions, but we …"
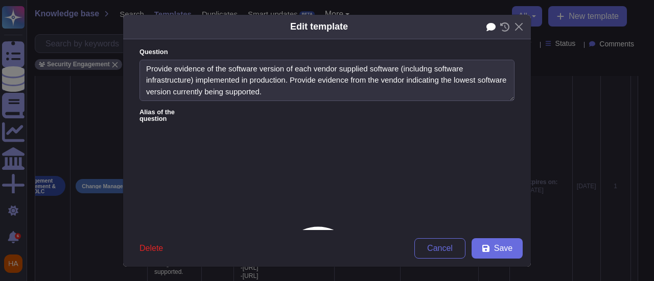
click at [487, 24] on icon at bounding box center [490, 27] width 9 height 8
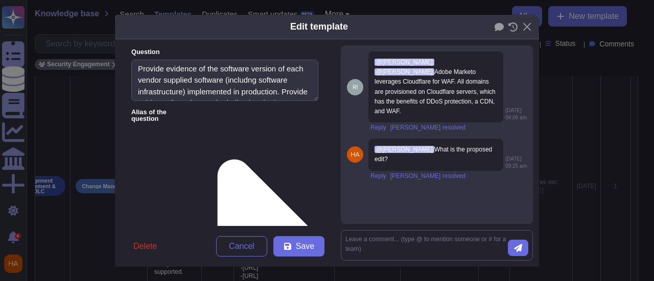
click at [590, 179] on div "Edit template Question Provide evidence of the software version of each vendor …" at bounding box center [327, 140] width 654 height 281
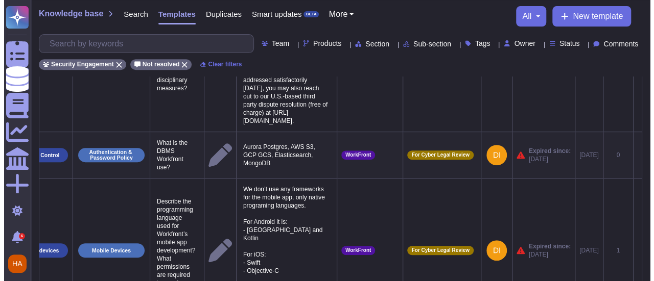
scroll to position [204, 0]
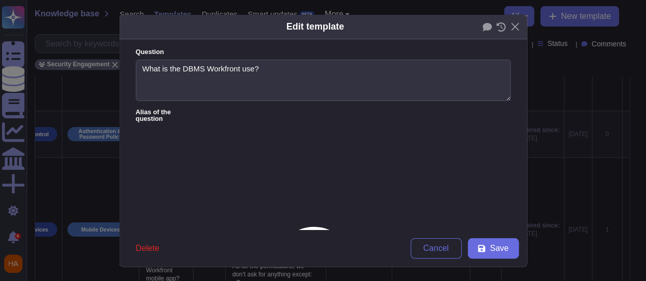
type textarea "What is the DBMS Workfront use?"
type textarea "Aurora Postgres, AWS S3, GCP GCS, Elasticsearch, MongoDB"
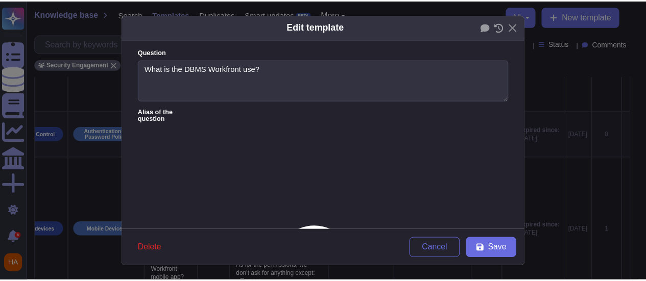
scroll to position [0, 56]
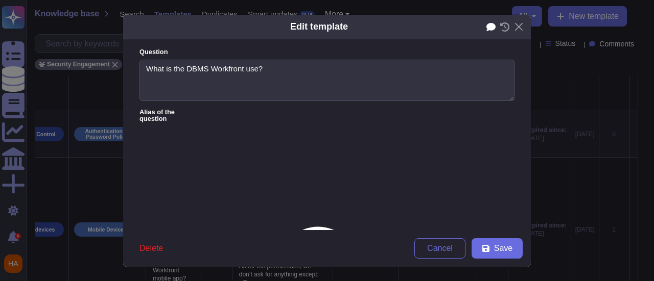
click at [482, 27] on div "Edit template" at bounding box center [327, 27] width 408 height 25
click at [487, 26] on icon at bounding box center [490, 27] width 9 height 8
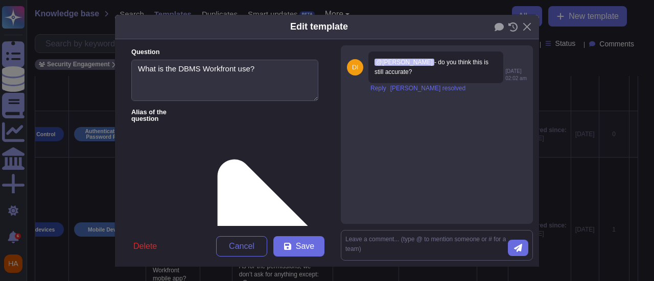
click at [603, 101] on div "Edit template Question What is the DBMS Workfront use? Alias of the question An…" at bounding box center [327, 140] width 654 height 281
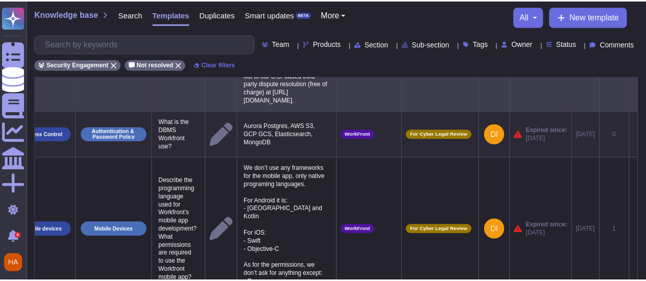
scroll to position [0, 48]
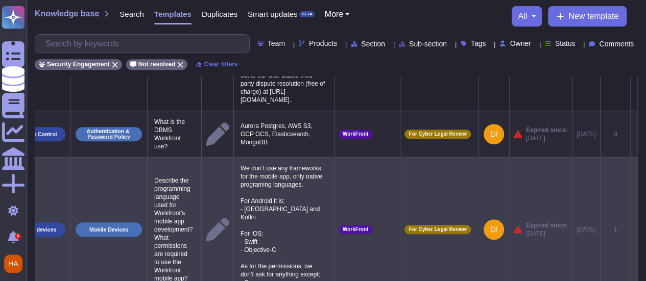
click at [635, 230] on icon at bounding box center [635, 230] width 0 height 0
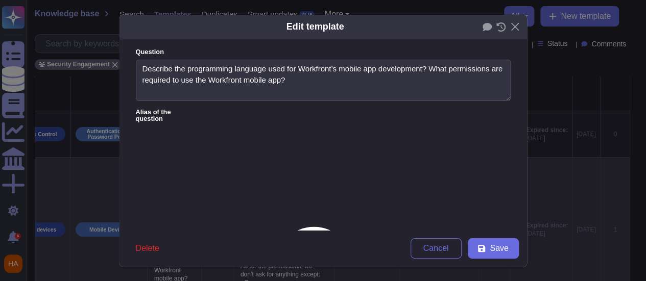
type textarea "Describe the programming language used for Workfront’s mobile app development? …"
type textarea "We don’t use any frameworks for the mobile app, only native programing language…"
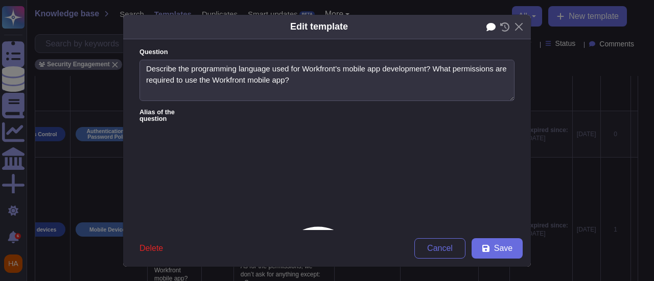
click at [490, 30] on icon at bounding box center [490, 26] width 9 height 9
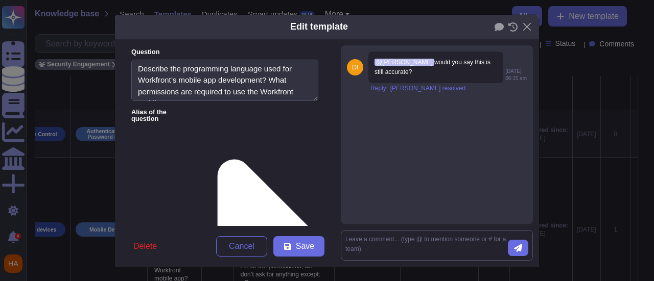
click at [572, 192] on div "Edit template Question Describe the programming language used for Workfront’s m…" at bounding box center [327, 140] width 654 height 281
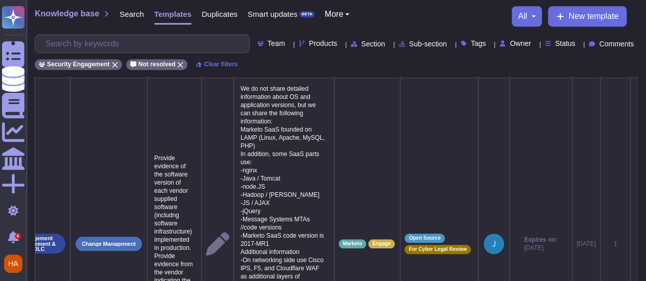
scroll to position [0, 0]
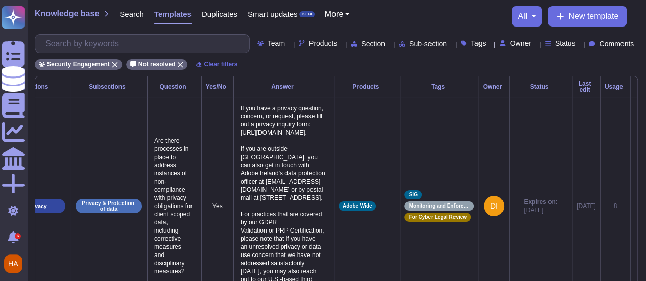
click at [503, 60] on div "Security Engagement Not resolved Clear filters" at bounding box center [336, 61] width 603 height 17
click at [498, 66] on div "Security Engagement Not resolved Clear filters" at bounding box center [336, 61] width 603 height 17
click at [288, 61] on div "Security Engagement Not resolved Clear filters" at bounding box center [336, 61] width 603 height 17
click at [177, 62] on icon at bounding box center [180, 65] width 6 height 6
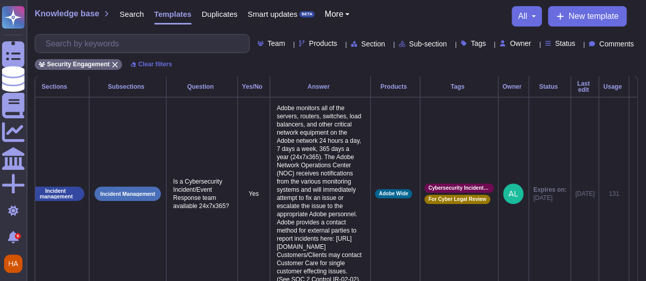
click at [579, 44] on icon at bounding box center [579, 44] width 0 height 0
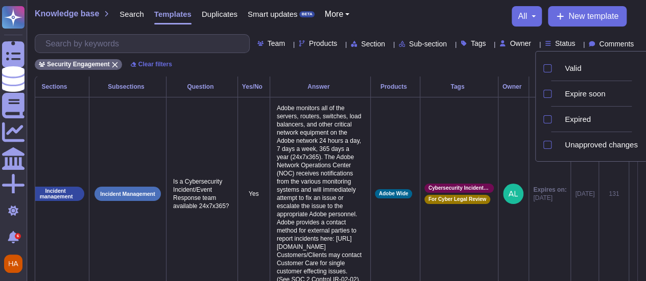
click at [579, 44] on icon at bounding box center [579, 44] width 0 height 0
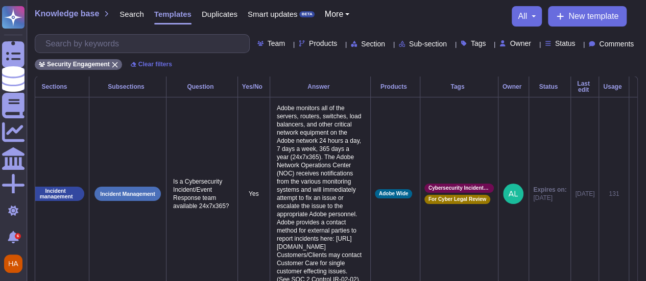
click at [379, 68] on div "Security Engagement Clear filters" at bounding box center [336, 61] width 603 height 17
